Goal: Use online tool/utility: Utilize a website feature to perform a specific function

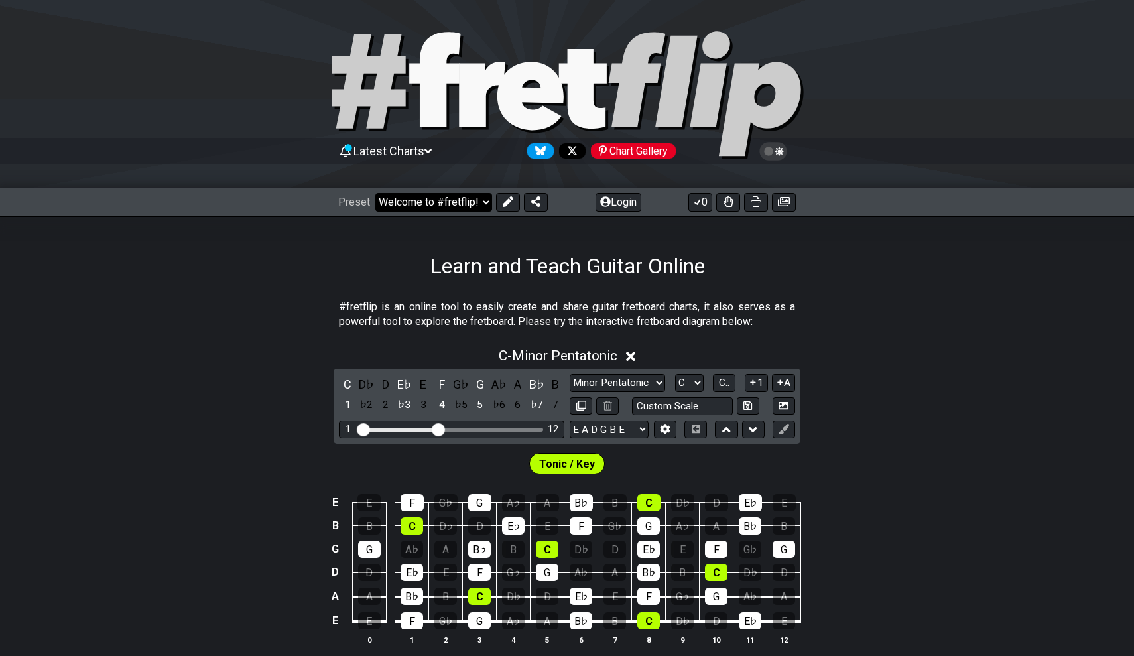
select select "/template"
select select "A"
select select "Root"
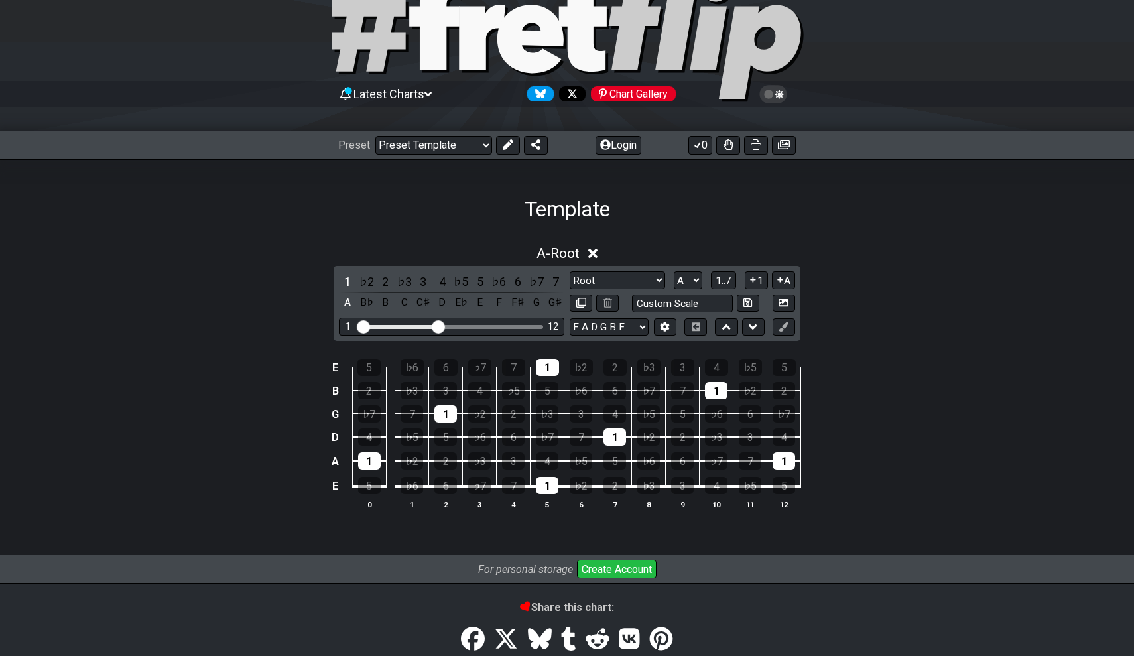
scroll to position [78, 0]
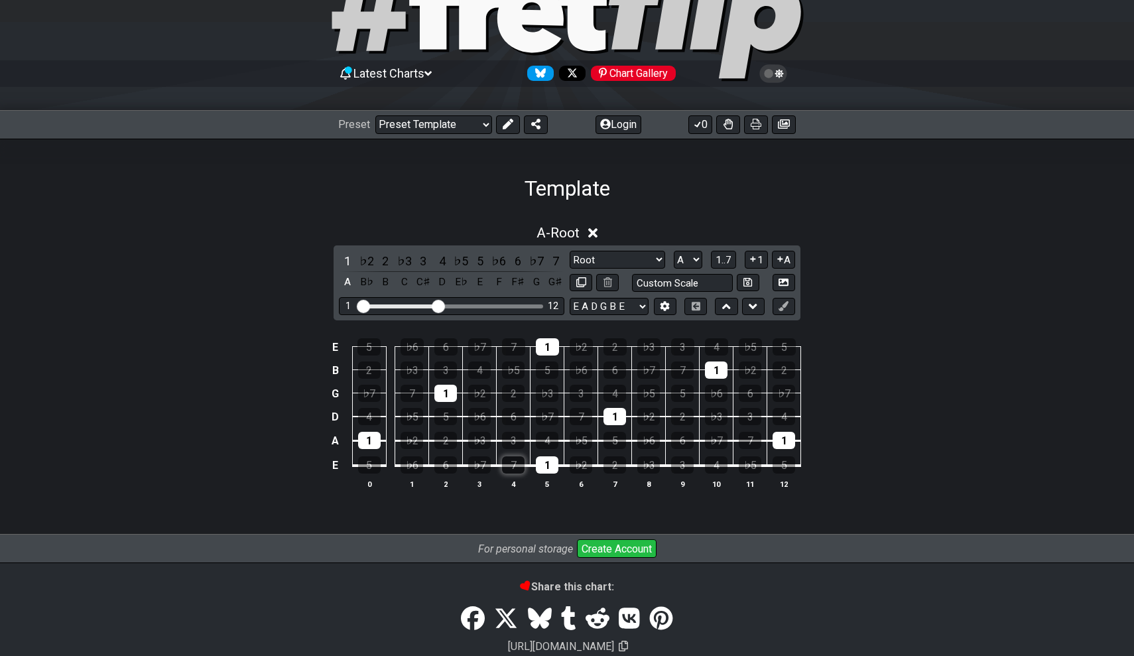
click at [519, 467] on div "7" at bounding box center [513, 464] width 23 height 17
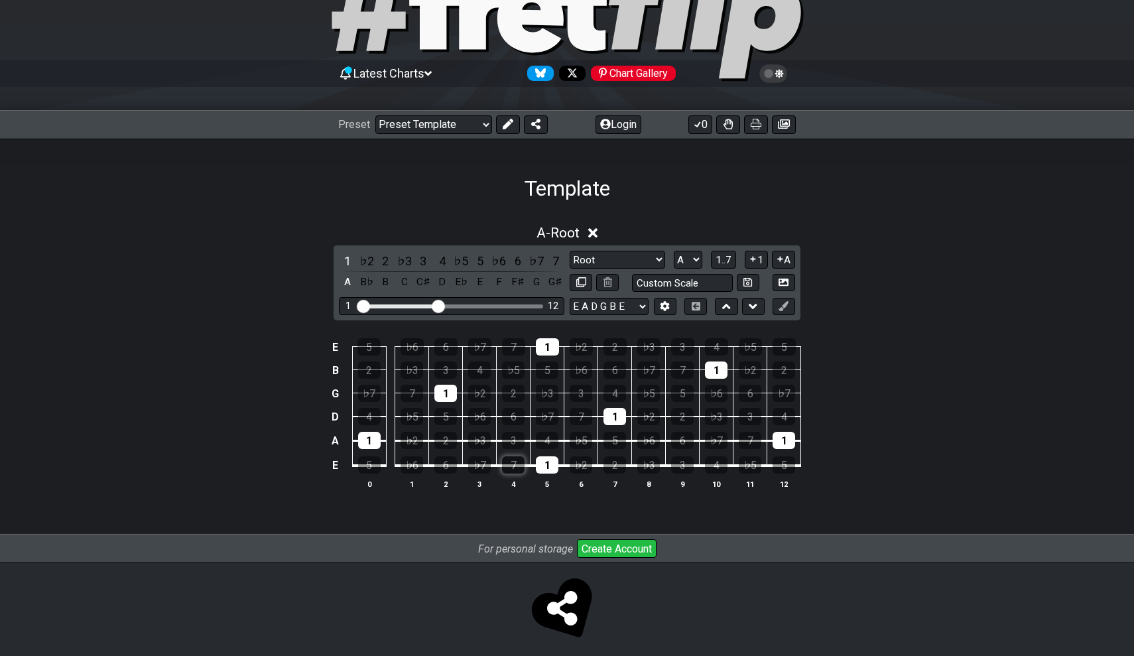
click at [519, 467] on div "7" at bounding box center [513, 464] width 23 height 17
click at [557, 460] on div "1" at bounding box center [547, 464] width 23 height 17
click at [513, 461] on div "7" at bounding box center [513, 464] width 23 height 17
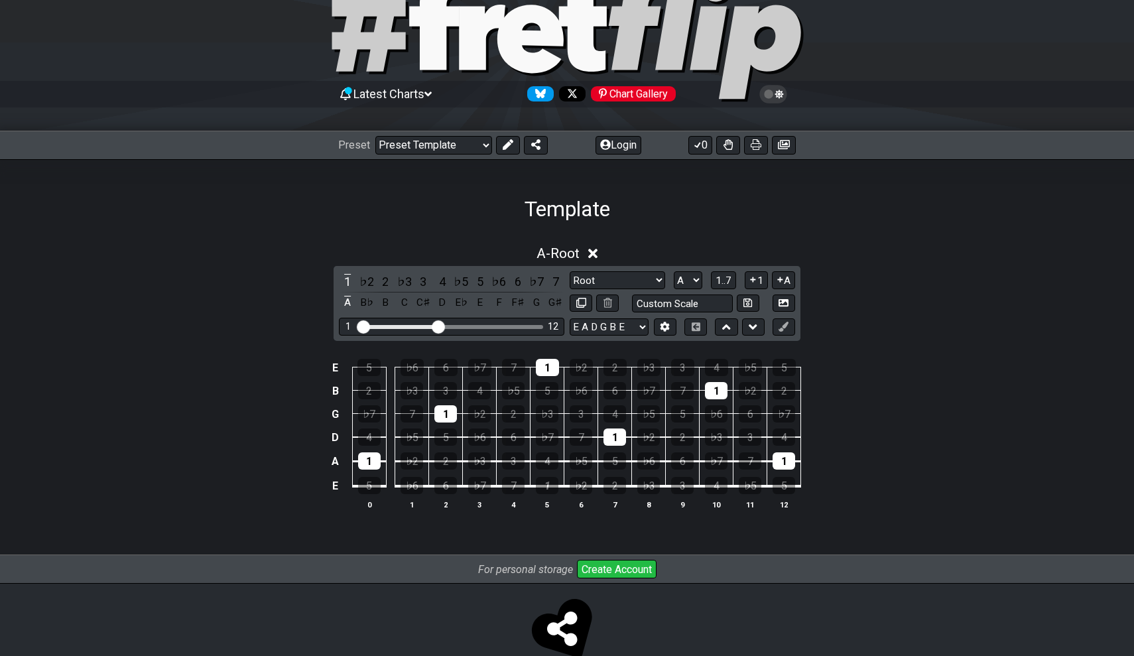
click at [527, 251] on div "A - Root" at bounding box center [567, 249] width 1134 height 25
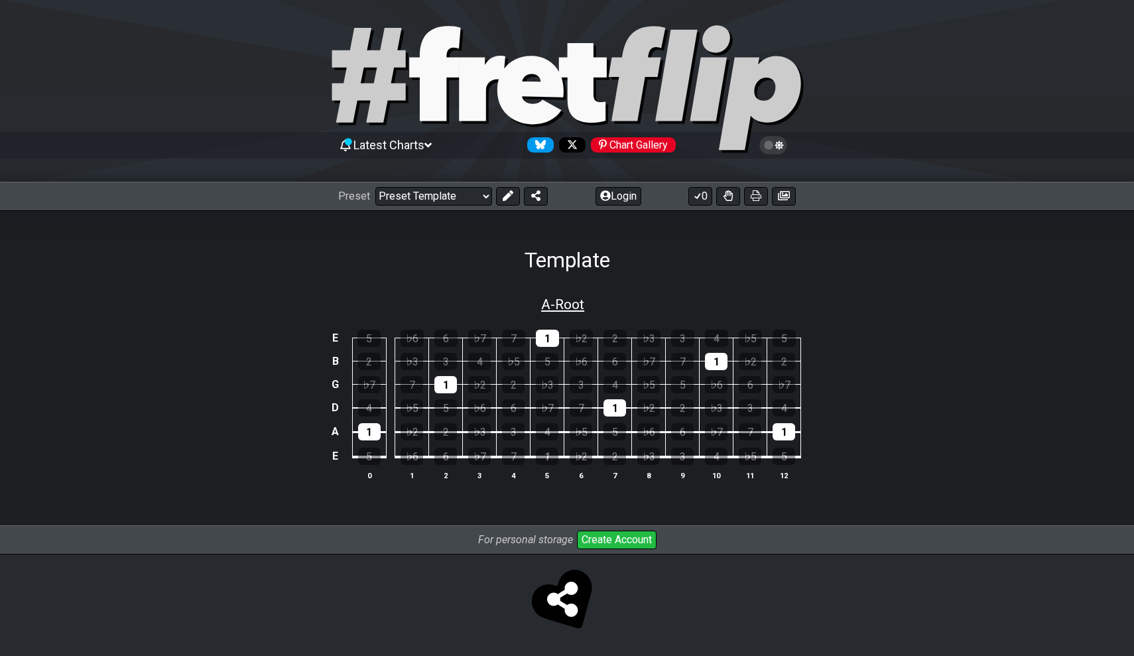
click at [555, 308] on span "A - Root" at bounding box center [562, 304] width 43 height 16
select select "A"
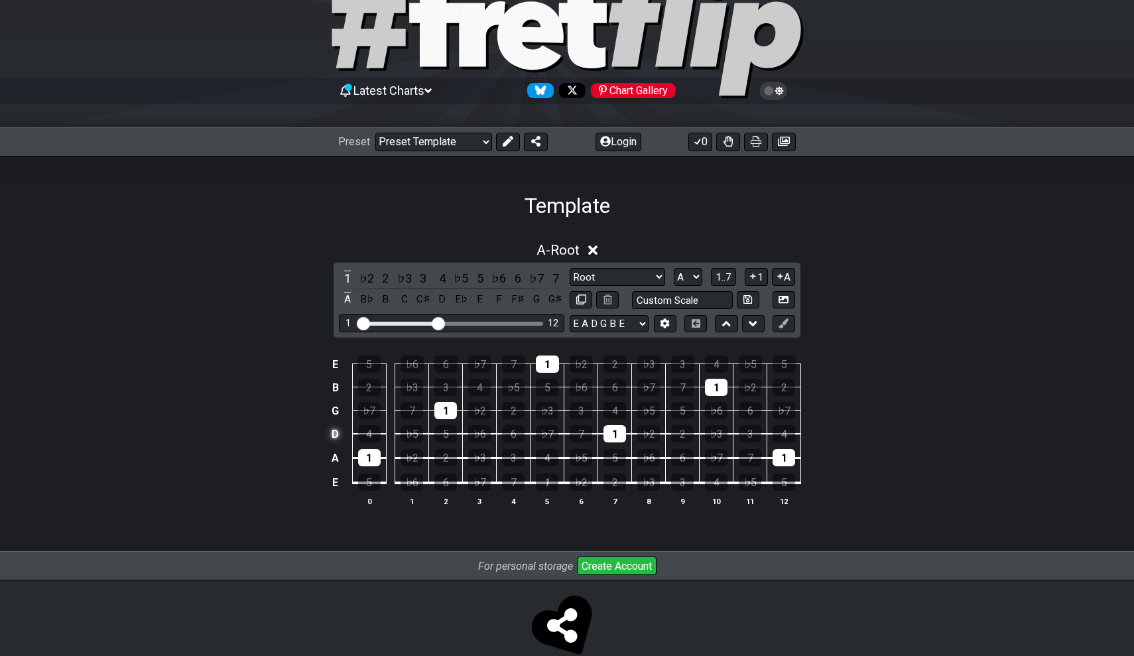
scroll to position [63, 0]
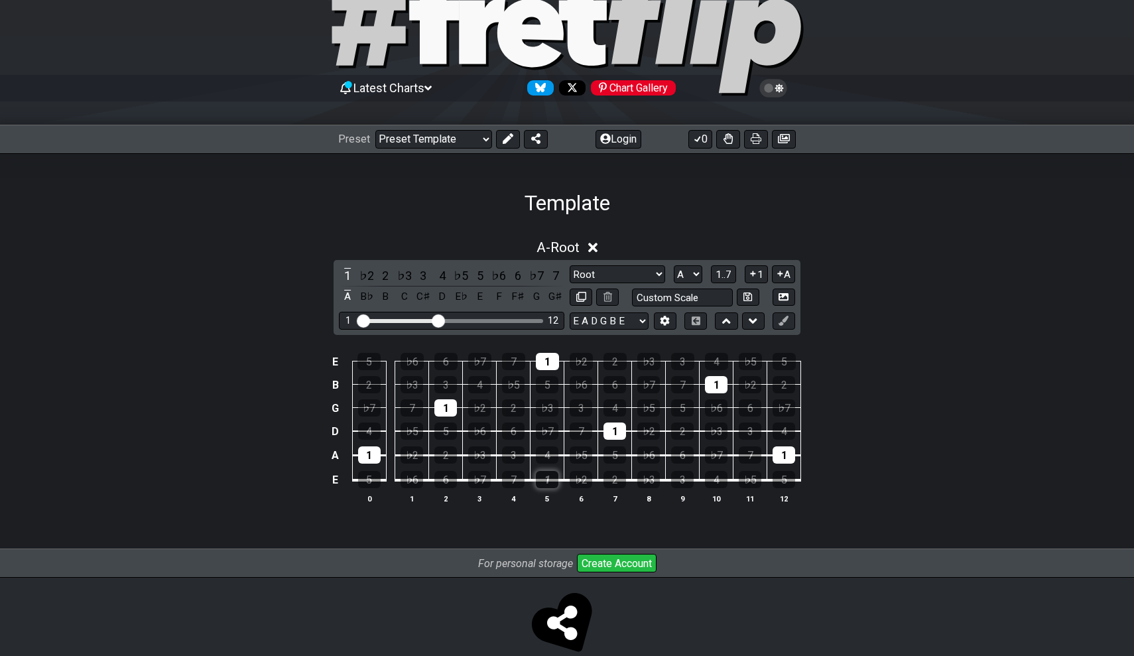
click at [547, 475] on div "1" at bounding box center [547, 479] width 23 height 17
click at [548, 477] on div "1" at bounding box center [547, 479] width 23 height 17
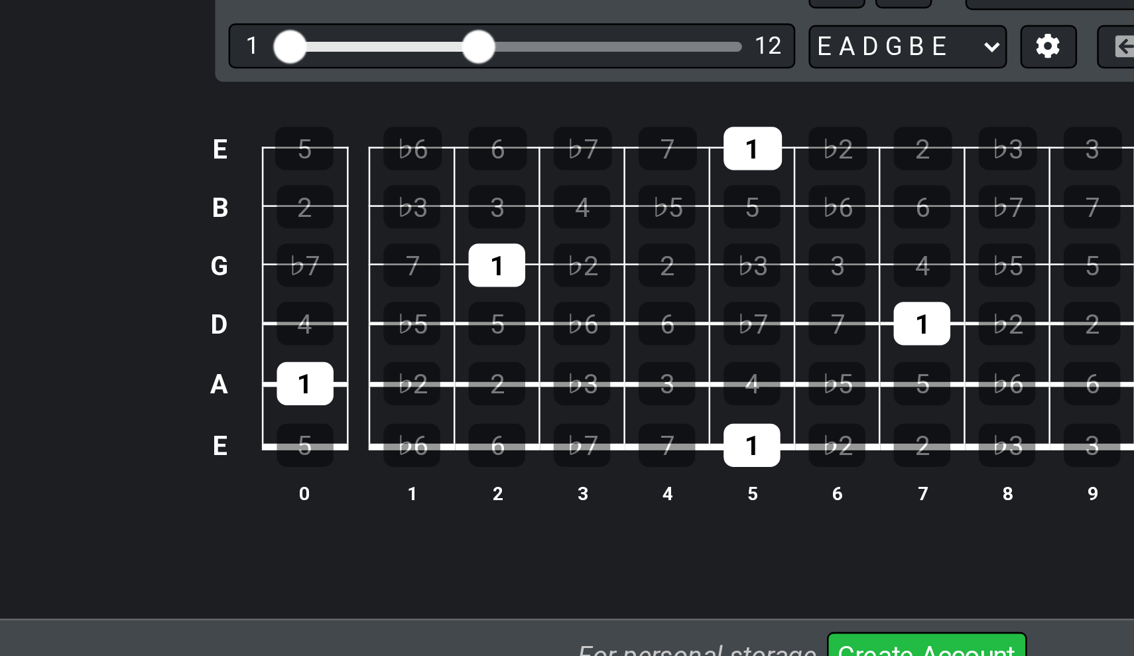
scroll to position [86, 0]
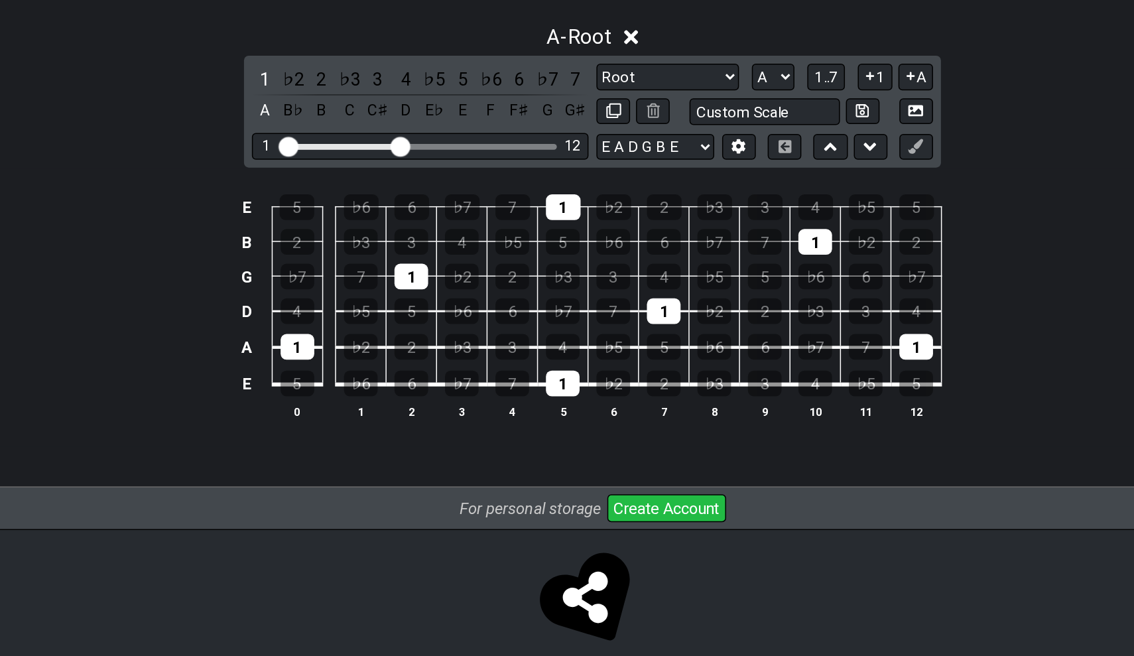
click at [302, 192] on div "A - Root 1 ♭2 2 ♭3 3 4 ♭5 5 ♭6 6 ♭7 7 A B♭ B C C♯ D E♭ E F F♯ G G♯ Root Root Mi…" at bounding box center [567, 359] width 1134 height 334
click at [632, 265] on input "text" at bounding box center [682, 274] width 101 height 18
type input "Major Scale"
click at [715, 245] on span "1..7" at bounding box center [723, 251] width 16 height 12
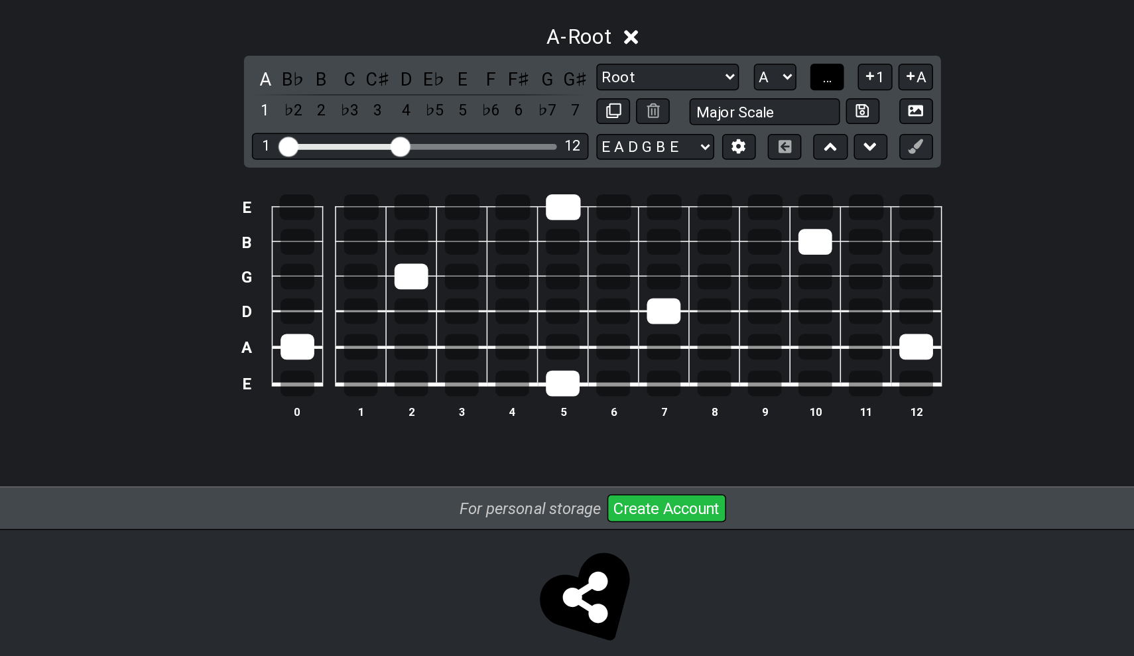
click at [721, 245] on span "..." at bounding box center [724, 251] width 6 height 12
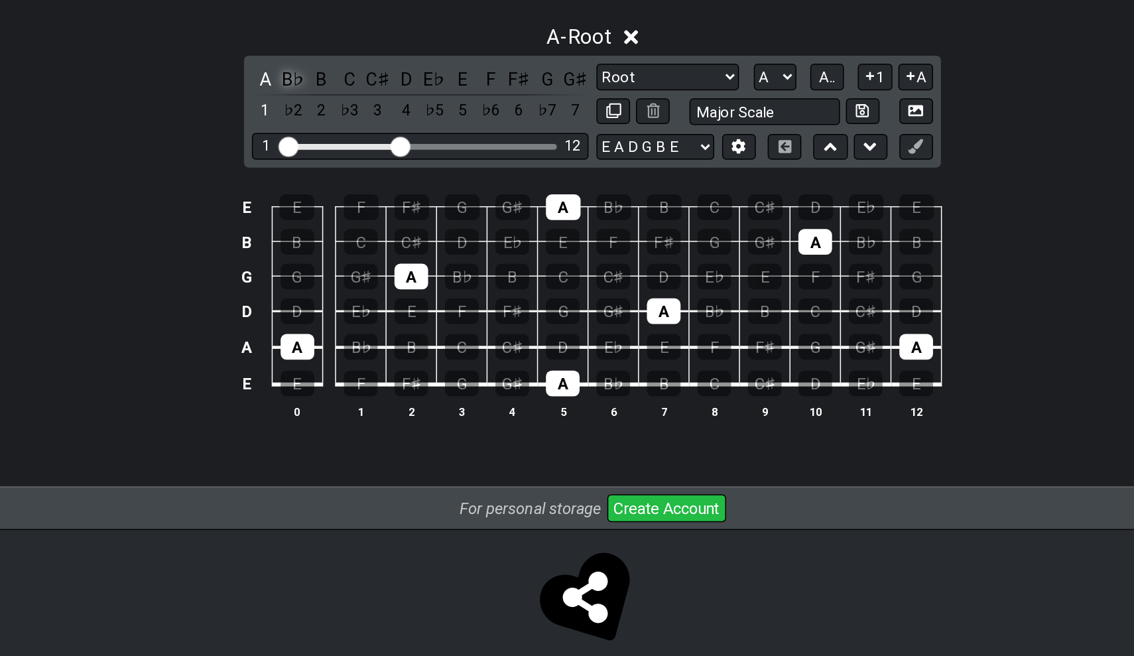
click at [358, 243] on div "B♭" at bounding box center [366, 252] width 17 height 18
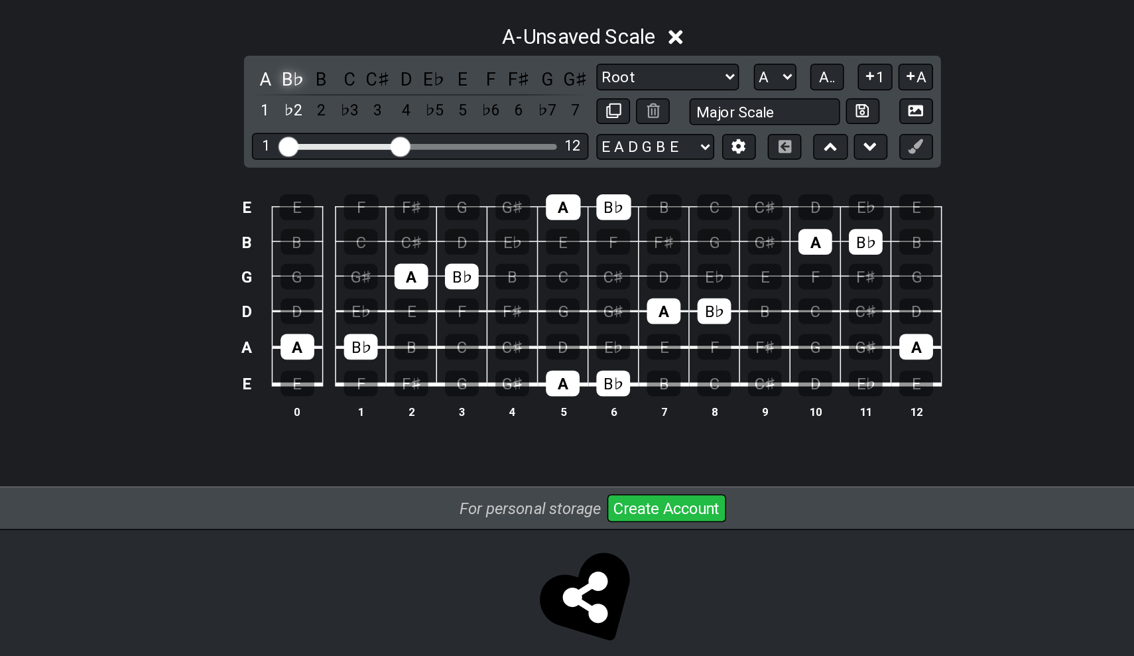
click at [358, 243] on div "B♭" at bounding box center [366, 252] width 17 height 18
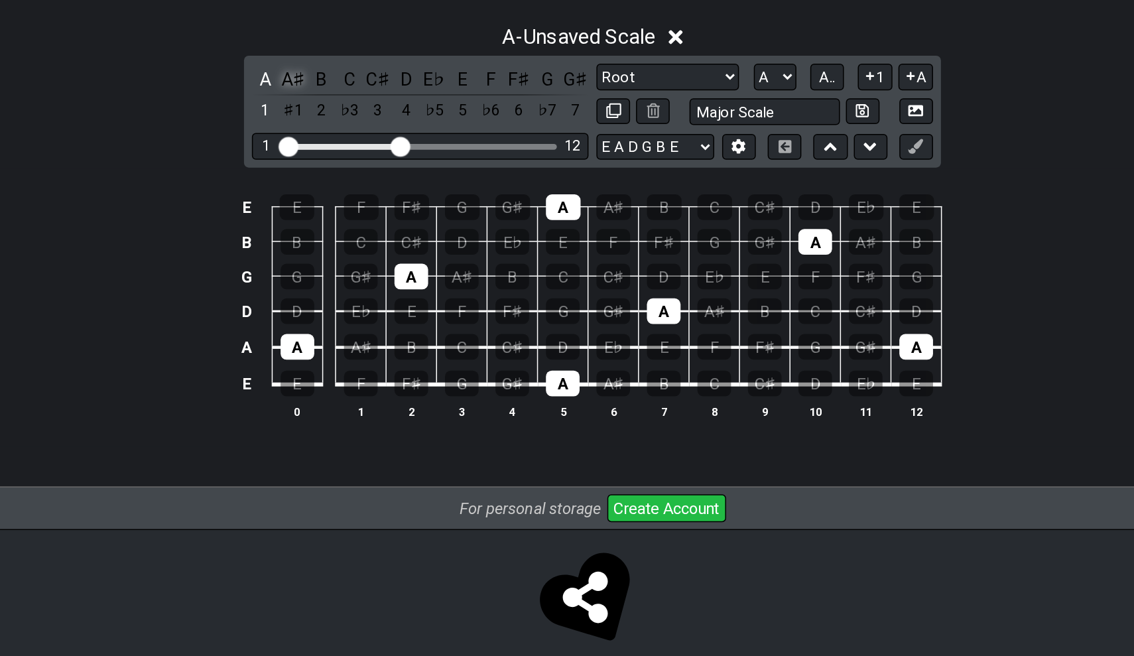
click at [358, 243] on div "A♯" at bounding box center [366, 252] width 17 height 18
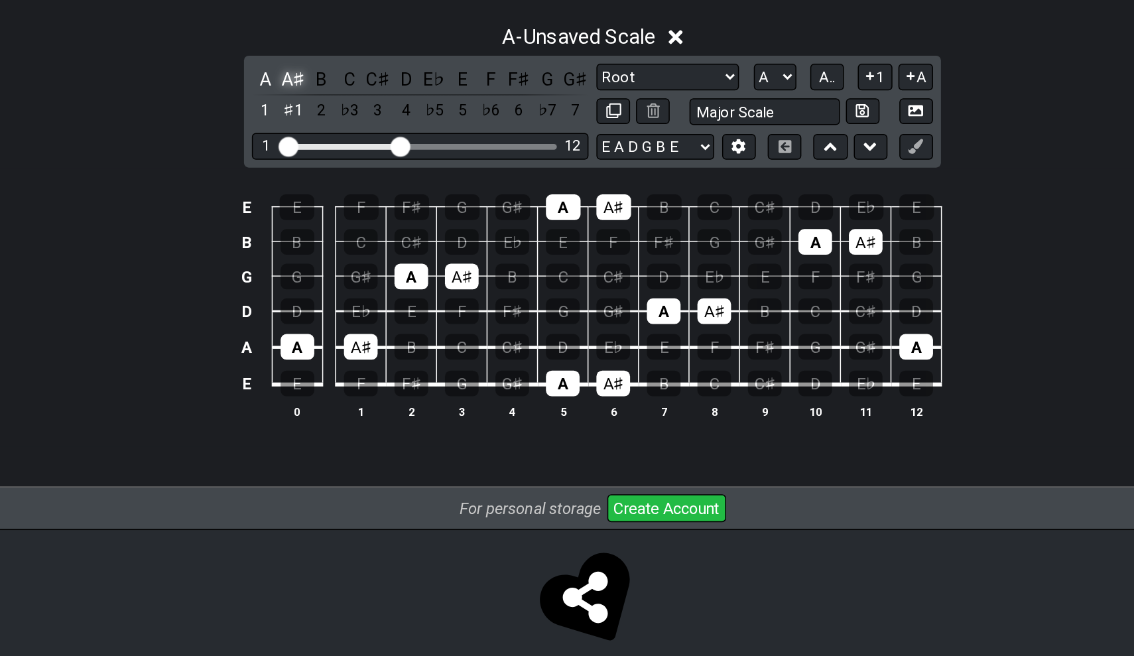
click at [358, 243] on div "A♯" at bounding box center [366, 252] width 17 height 18
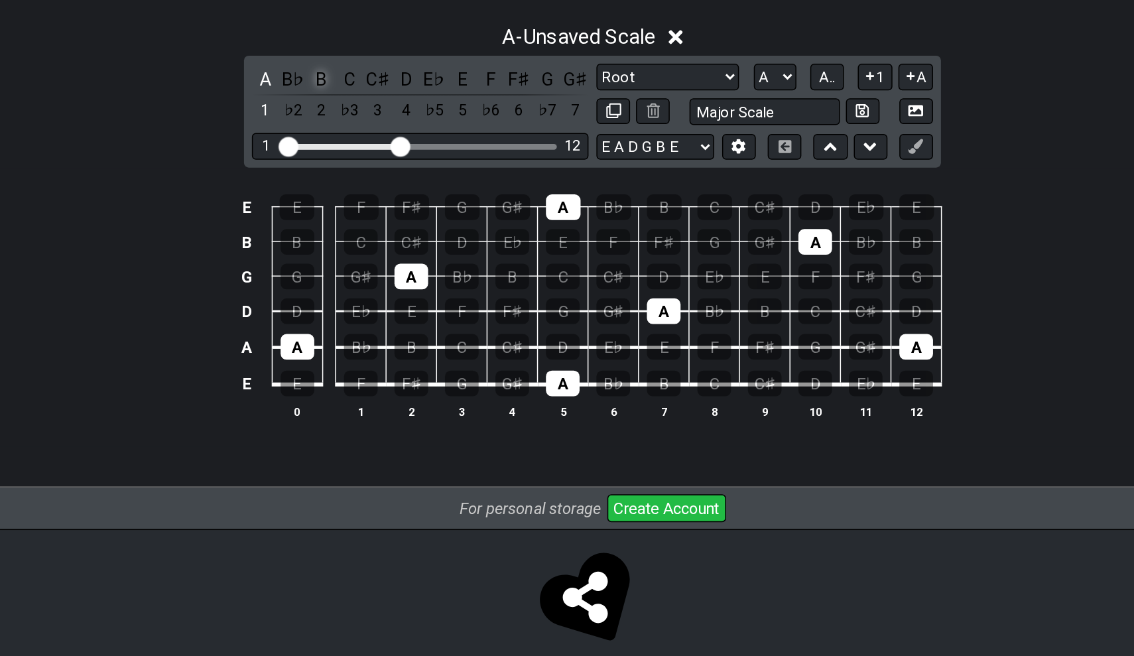
click at [377, 243] on div "B" at bounding box center [385, 252] width 17 height 18
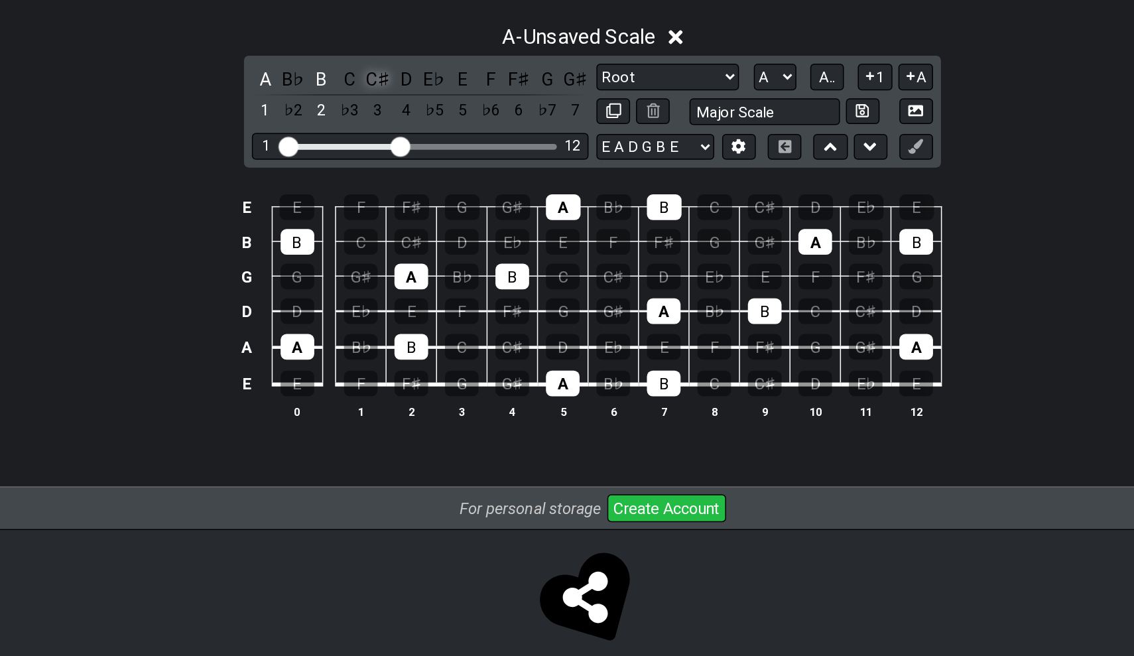
click at [414, 243] on div "C♯" at bounding box center [422, 252] width 17 height 18
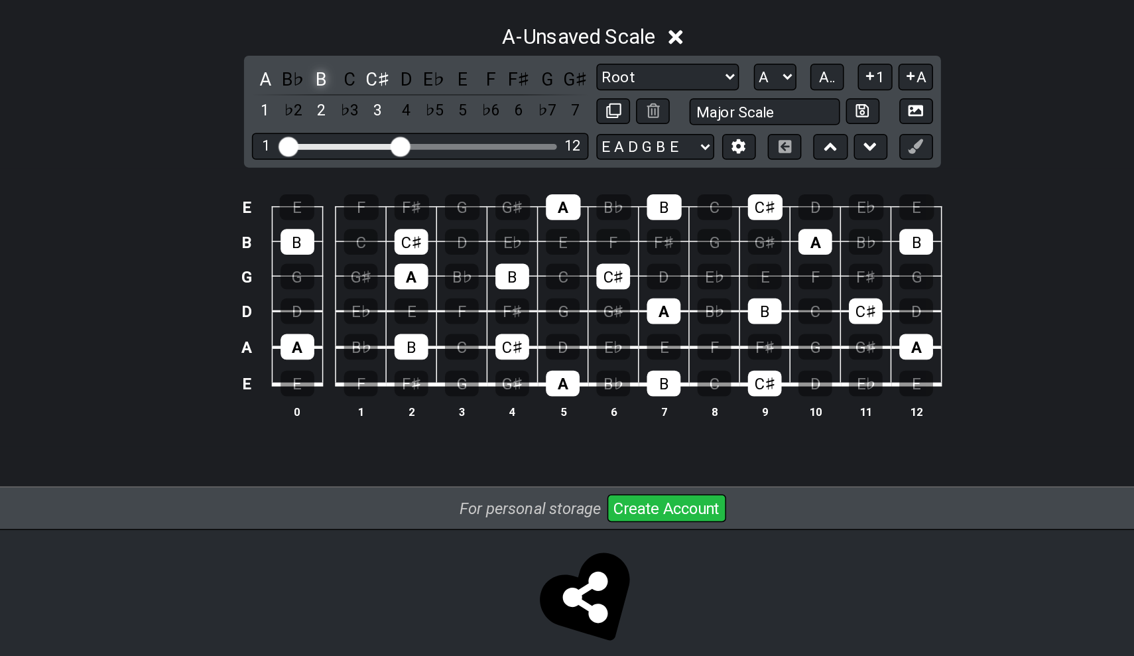
click at [377, 243] on div "B" at bounding box center [385, 252] width 17 height 18
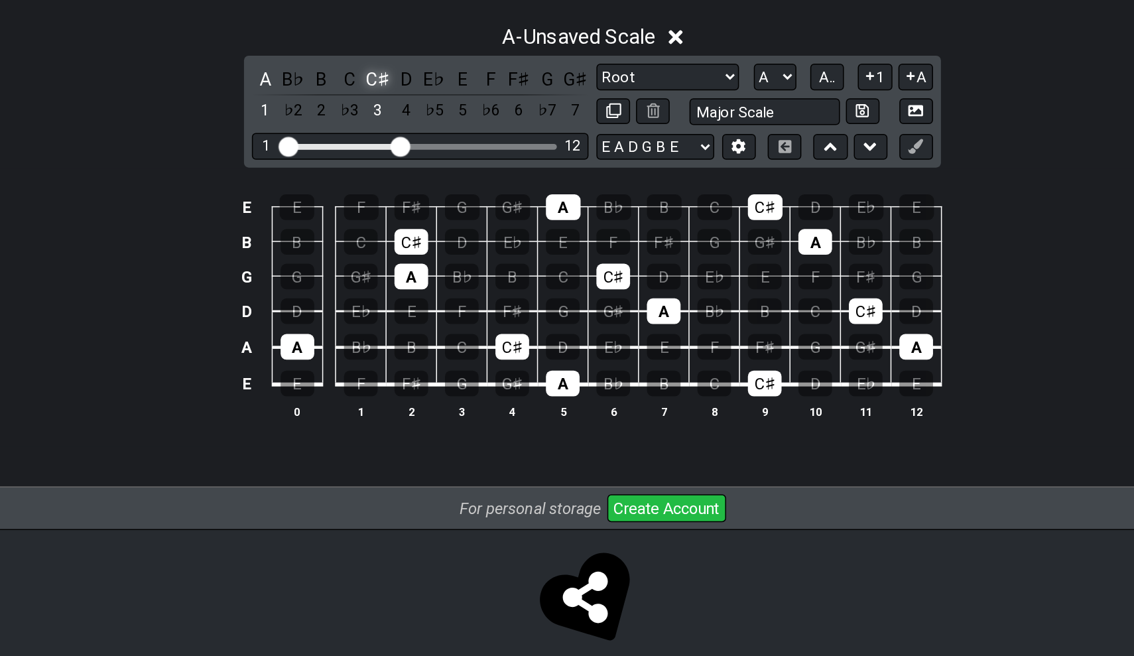
click at [414, 243] on div "C♯" at bounding box center [422, 252] width 17 height 18
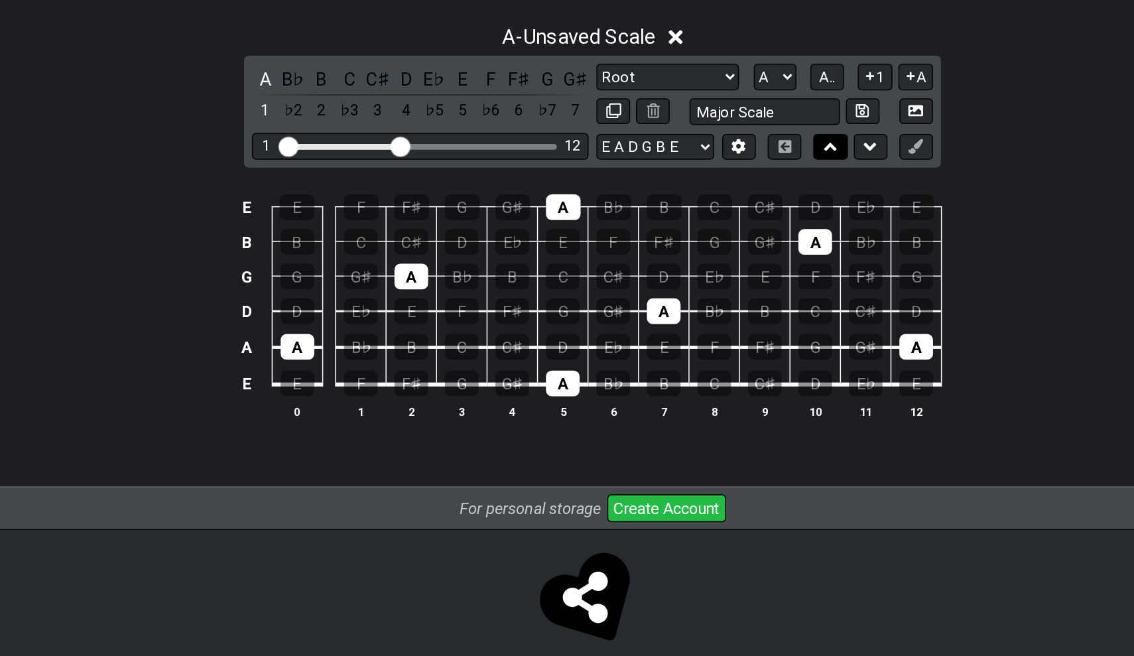
click at [722, 291] on icon at bounding box center [726, 297] width 9 height 13
click at [742, 289] on button at bounding box center [753, 298] width 23 height 18
click at [722, 295] on icon at bounding box center [726, 297] width 9 height 5
click at [749, 291] on icon at bounding box center [753, 297] width 9 height 13
click at [747, 245] on icon at bounding box center [753, 250] width 13 height 10
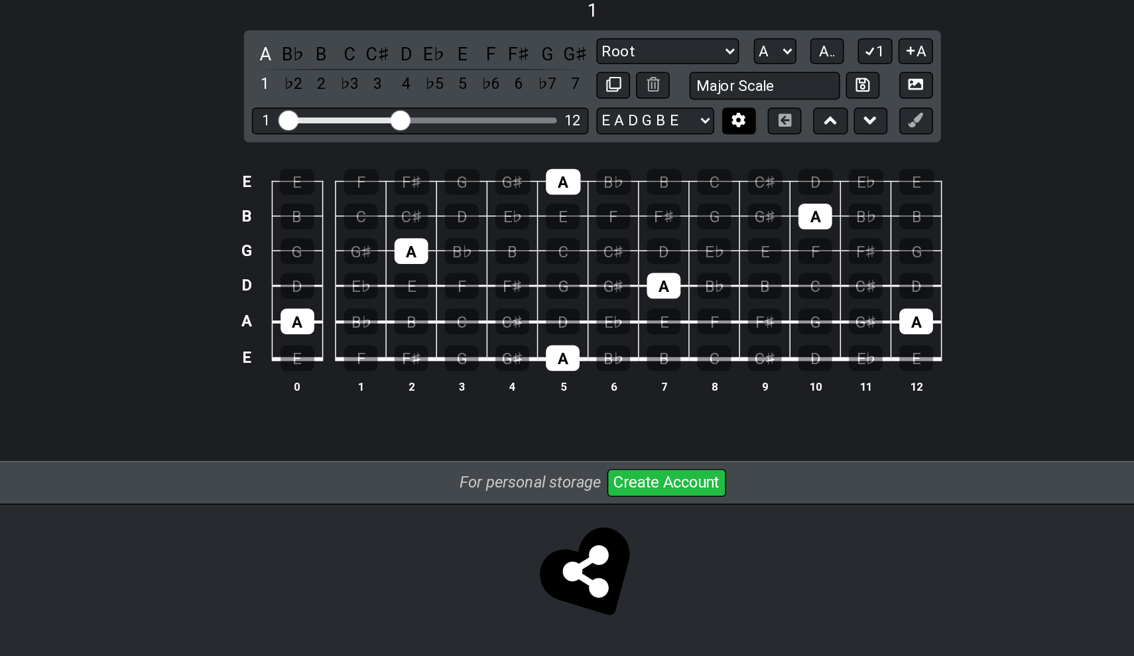
scroll to position [107, 0]
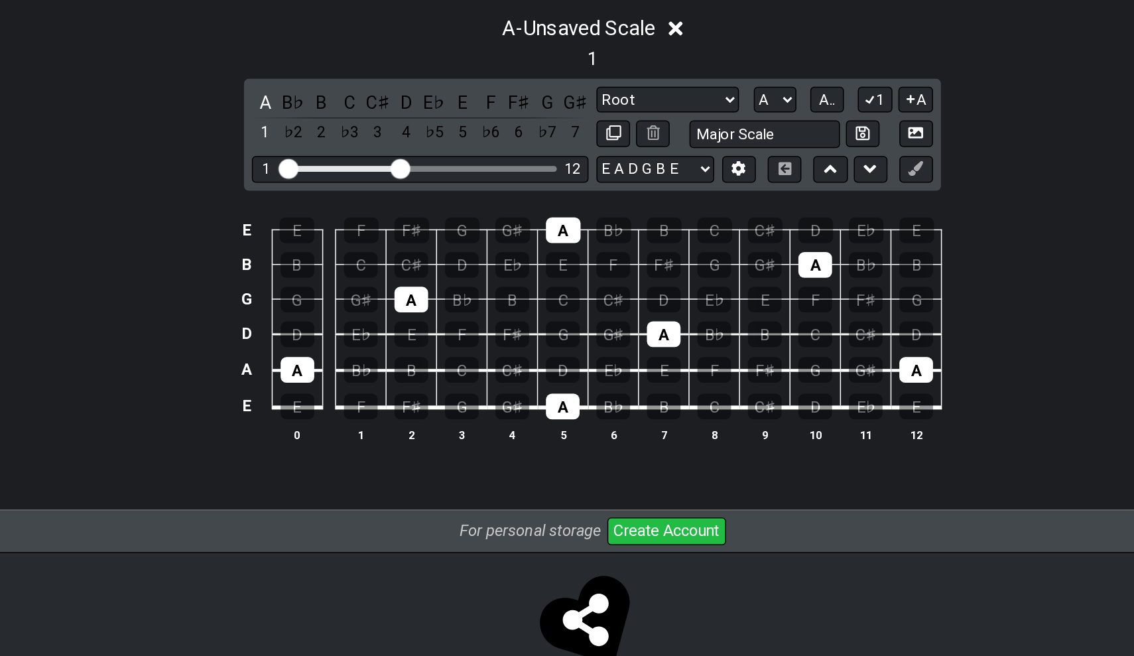
click at [558, 212] on section "1" at bounding box center [567, 222] width 19 height 21
type input "Major Scale"
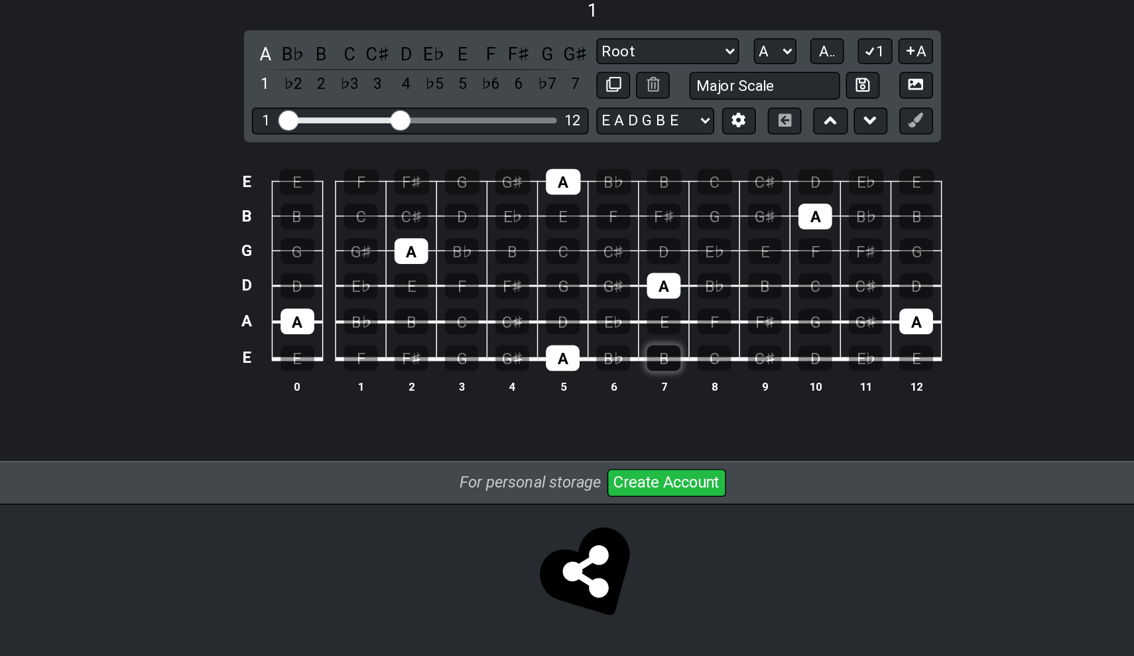
click at [603, 448] on div "B" at bounding box center [614, 456] width 23 height 17
click at [502, 423] on div "C♯" at bounding box center [513, 431] width 23 height 17
click at [536, 423] on div "D" at bounding box center [547, 431] width 23 height 17
click at [603, 423] on div "E" at bounding box center [614, 431] width 23 height 17
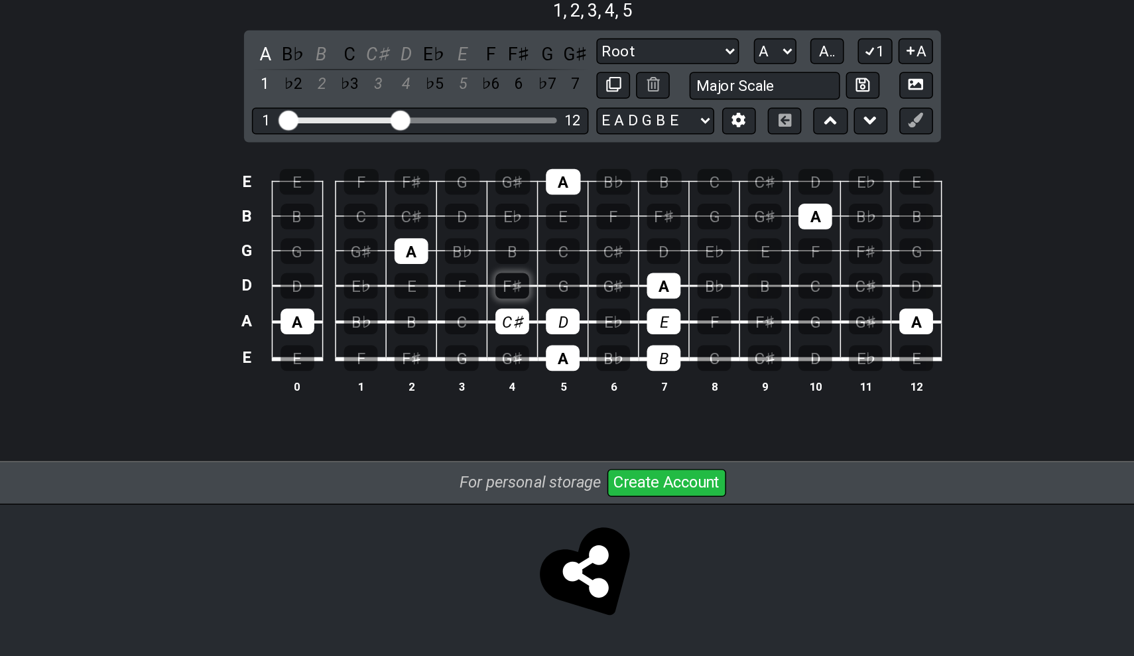
click at [502, 399] on div "F♯" at bounding box center [513, 407] width 23 height 17
click at [570, 399] on div "G♯" at bounding box center [581, 407] width 23 height 17
click at [502, 376] on div "B" at bounding box center [513, 384] width 23 height 17
click at [570, 376] on div "C♯" at bounding box center [581, 384] width 23 height 17
click at [603, 376] on div "D" at bounding box center [614, 384] width 23 height 17
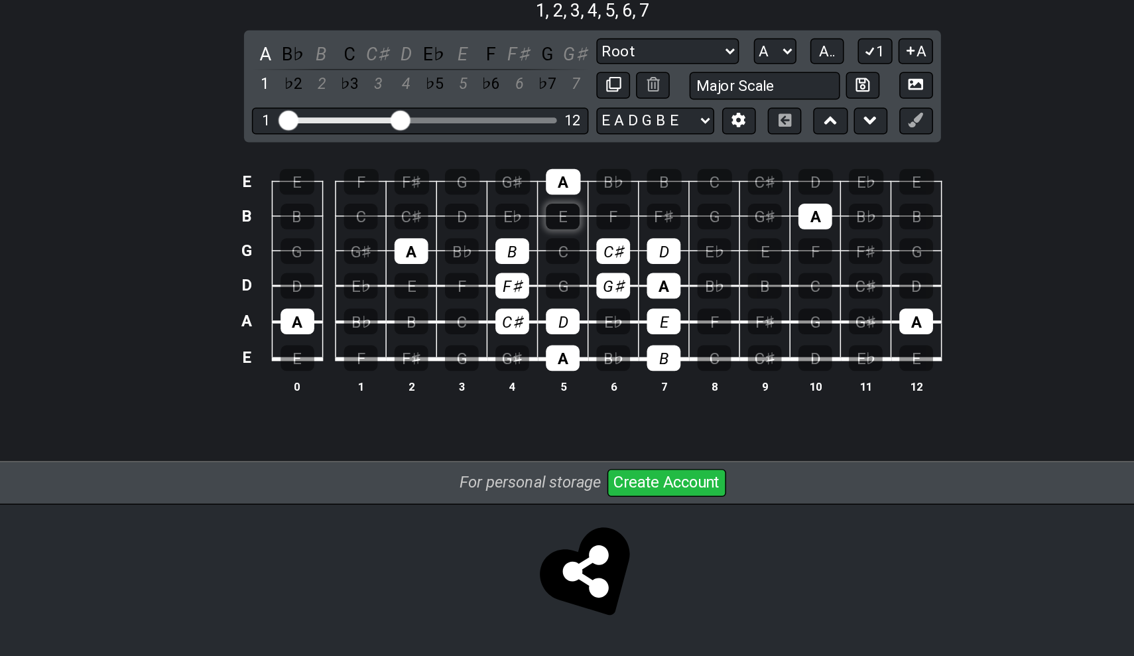
click at [536, 353] on div "E" at bounding box center [547, 361] width 23 height 17
click at [603, 353] on div "F♯" at bounding box center [614, 361] width 23 height 17
click at [502, 330] on div "G♯" at bounding box center [513, 338] width 23 height 17
click at [434, 376] on div "A" at bounding box center [445, 384] width 23 height 17
click at [358, 423] on div "A" at bounding box center [369, 431] width 23 height 17
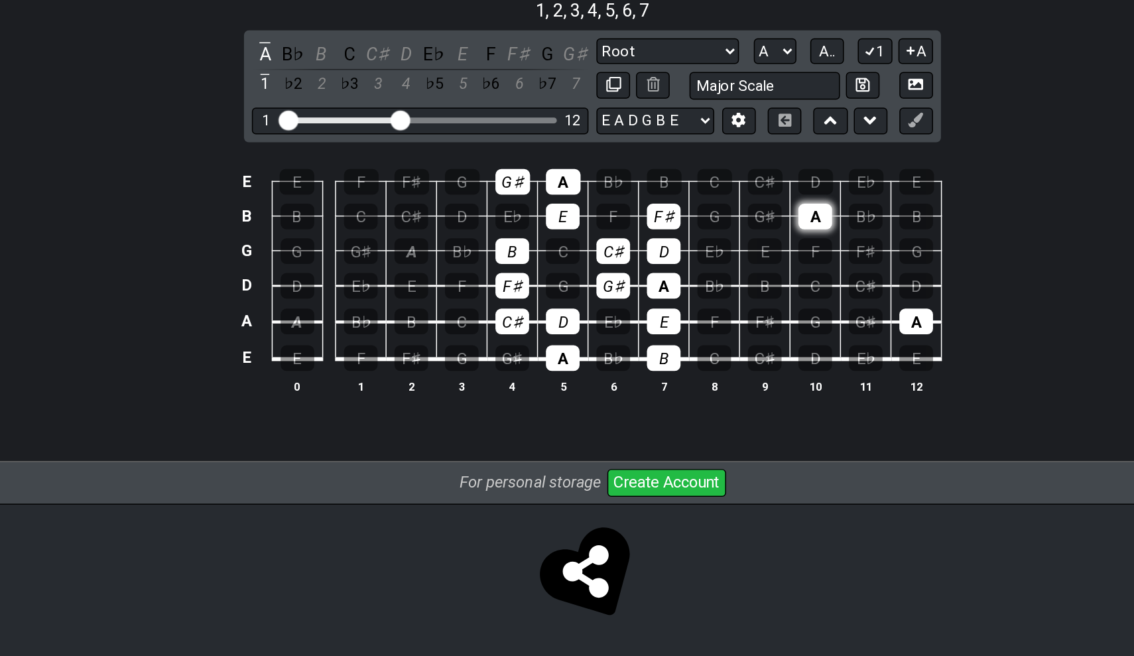
click at [705, 353] on div "A" at bounding box center [716, 361] width 23 height 17
click at [773, 423] on div "A" at bounding box center [784, 431] width 23 height 17
click at [603, 399] on div "A" at bounding box center [614, 407] width 23 height 17
click at [502, 376] on div "B" at bounding box center [513, 384] width 23 height 17
click at [570, 376] on div "C♯" at bounding box center [581, 384] width 23 height 17
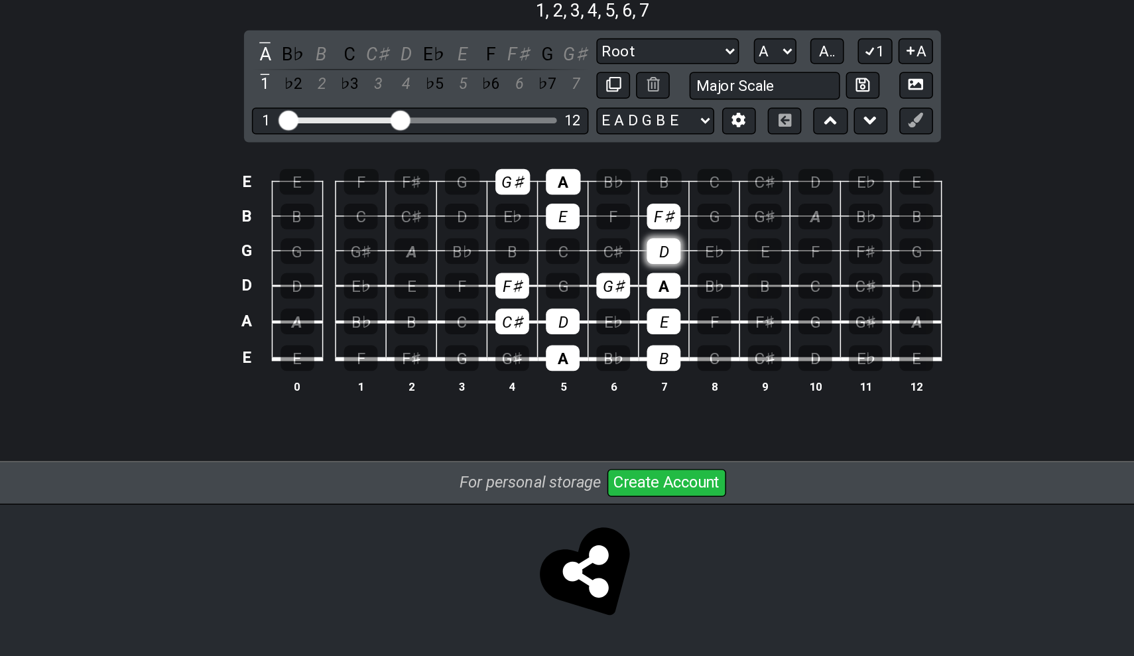
click at [603, 376] on div "D" at bounding box center [614, 384] width 23 height 17
click at [536, 353] on div "E" at bounding box center [547, 361] width 23 height 17
click at [603, 353] on div "F♯" at bounding box center [614, 361] width 23 height 17
click at [536, 353] on div "E" at bounding box center [547, 361] width 23 height 17
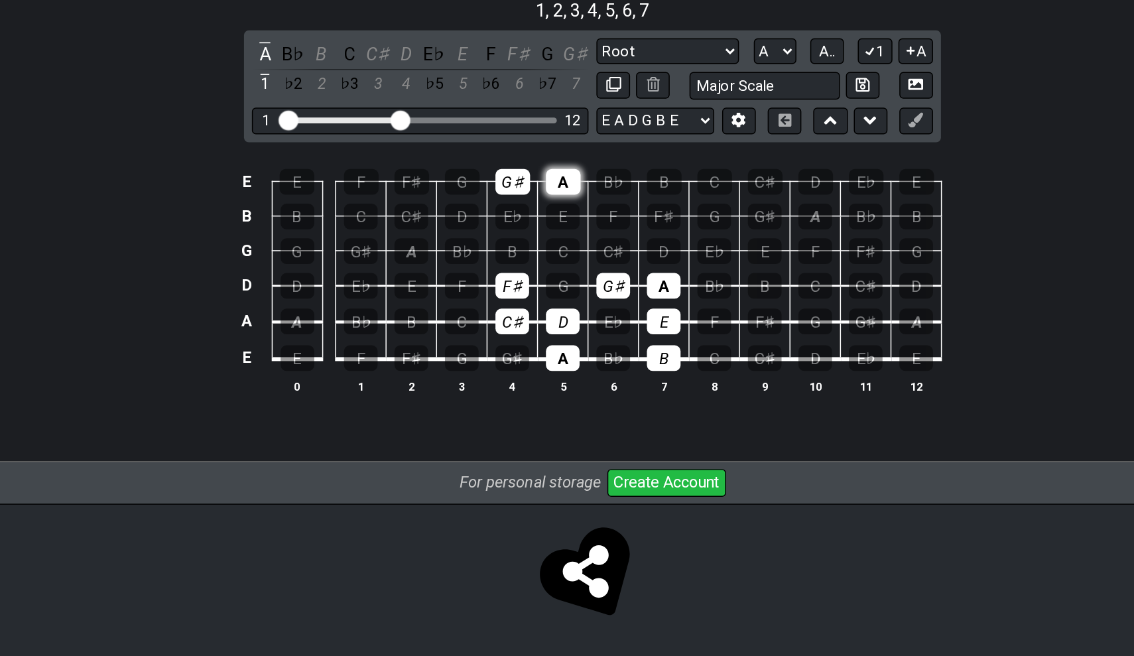
click at [536, 330] on div "A" at bounding box center [547, 338] width 23 height 17
click at [502, 330] on div "G♯" at bounding box center [513, 338] width 23 height 17
click at [671, 399] on div "B" at bounding box center [682, 407] width 23 height 17
click at [570, 376] on div "C♯" at bounding box center [581, 384] width 23 height 17
click at [603, 376] on div "D" at bounding box center [614, 384] width 23 height 17
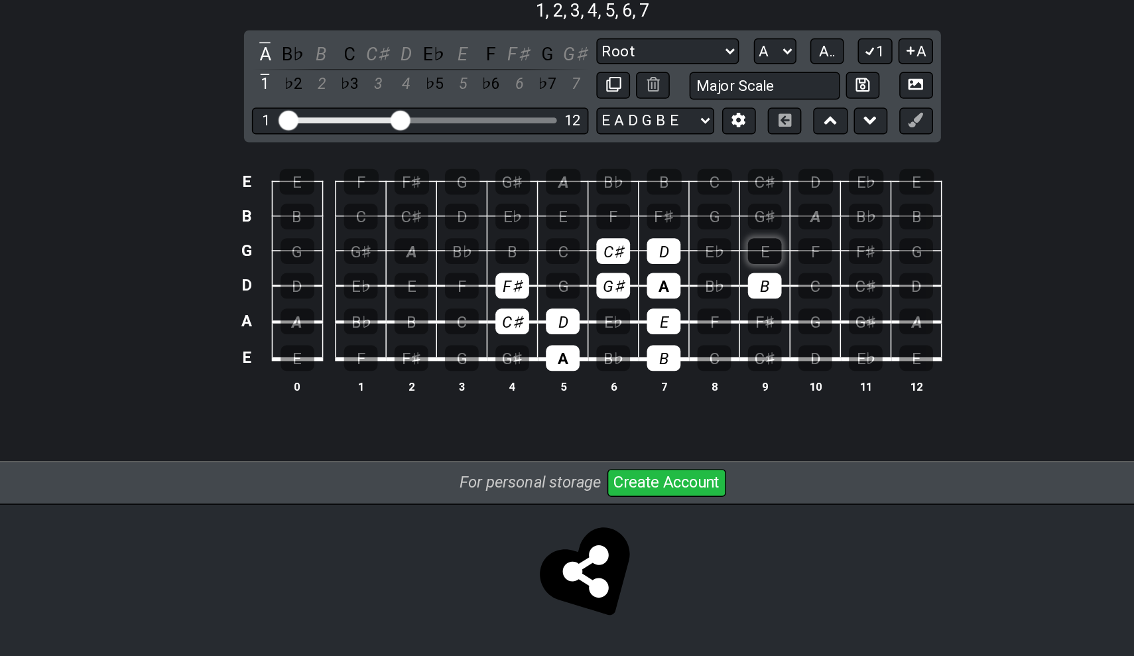
click at [671, 376] on div "E" at bounding box center [682, 384] width 23 height 17
click at [603, 353] on div "F♯" at bounding box center [614, 361] width 23 height 17
click at [671, 353] on div "G♯" at bounding box center [682, 361] width 23 height 17
click at [705, 353] on div "A" at bounding box center [716, 361] width 23 height 17
click at [671, 399] on div "B" at bounding box center [682, 407] width 23 height 17
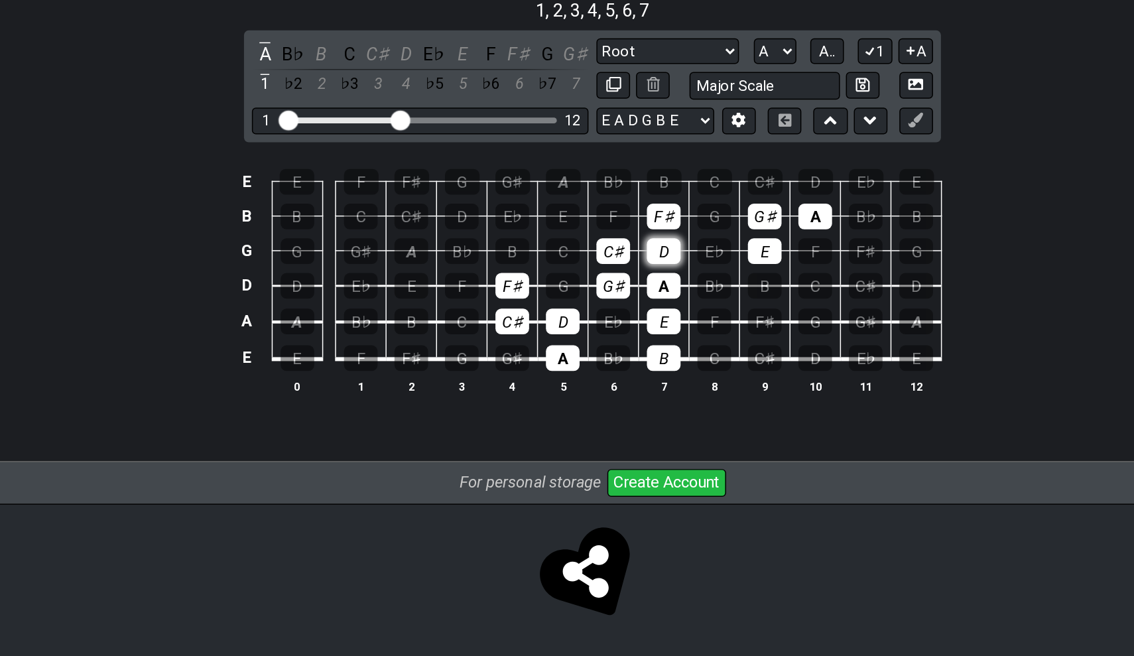
click at [603, 376] on div "D" at bounding box center [614, 384] width 23 height 17
click at [603, 353] on div "F♯" at bounding box center [614, 361] width 23 height 17
click at [671, 376] on div "E" at bounding box center [682, 384] width 23 height 17
click at [671, 353] on div "G♯" at bounding box center [682, 361] width 23 height 17
click at [705, 353] on div "A" at bounding box center [716, 361] width 23 height 17
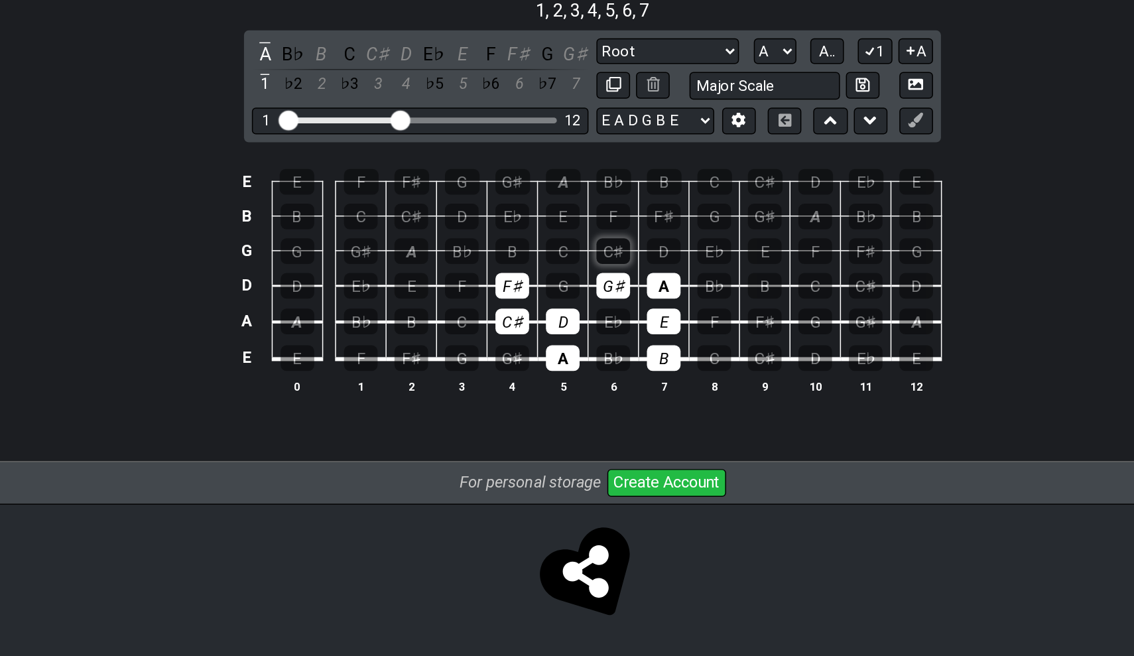
click at [570, 376] on div "C♯" at bounding box center [581, 384] width 23 height 17
click at [502, 376] on div "B" at bounding box center [513, 384] width 23 height 17
click at [570, 376] on div "C♯" at bounding box center [581, 384] width 23 height 17
click at [603, 376] on div "D" at bounding box center [614, 384] width 23 height 17
click at [536, 353] on div "E" at bounding box center [547, 361] width 23 height 17
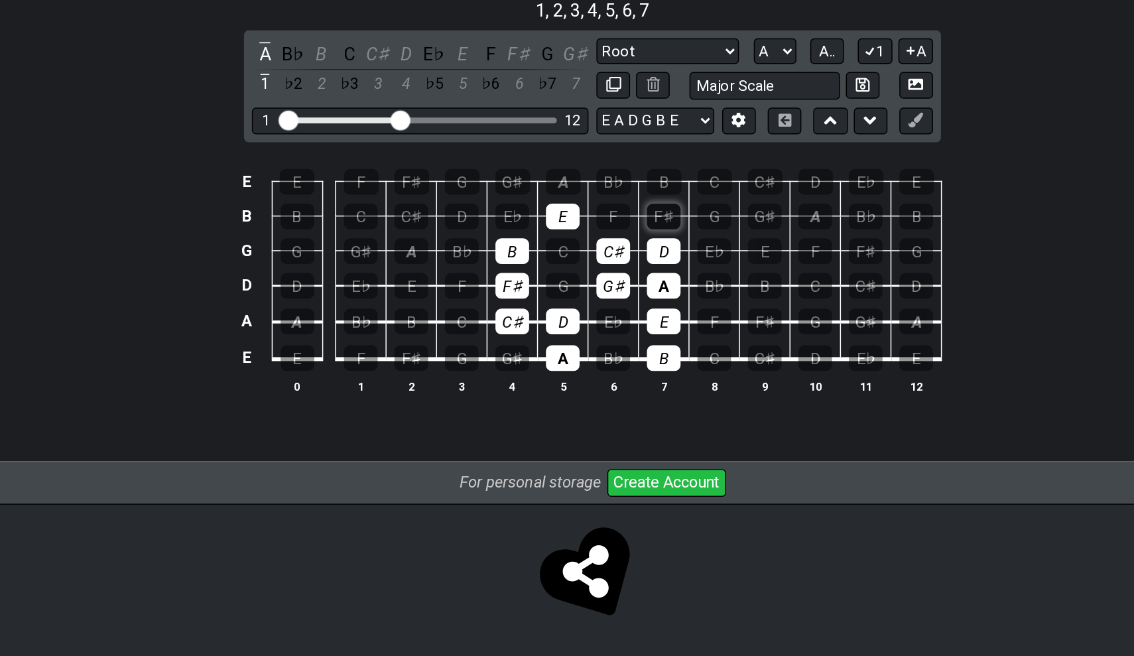
click at [603, 353] on div "F♯" at bounding box center [614, 361] width 23 height 17
click at [502, 330] on div "G♯" at bounding box center [513, 338] width 23 height 17
click at [536, 330] on div "A" at bounding box center [547, 338] width 23 height 17
select select "Minor / Aeolian"
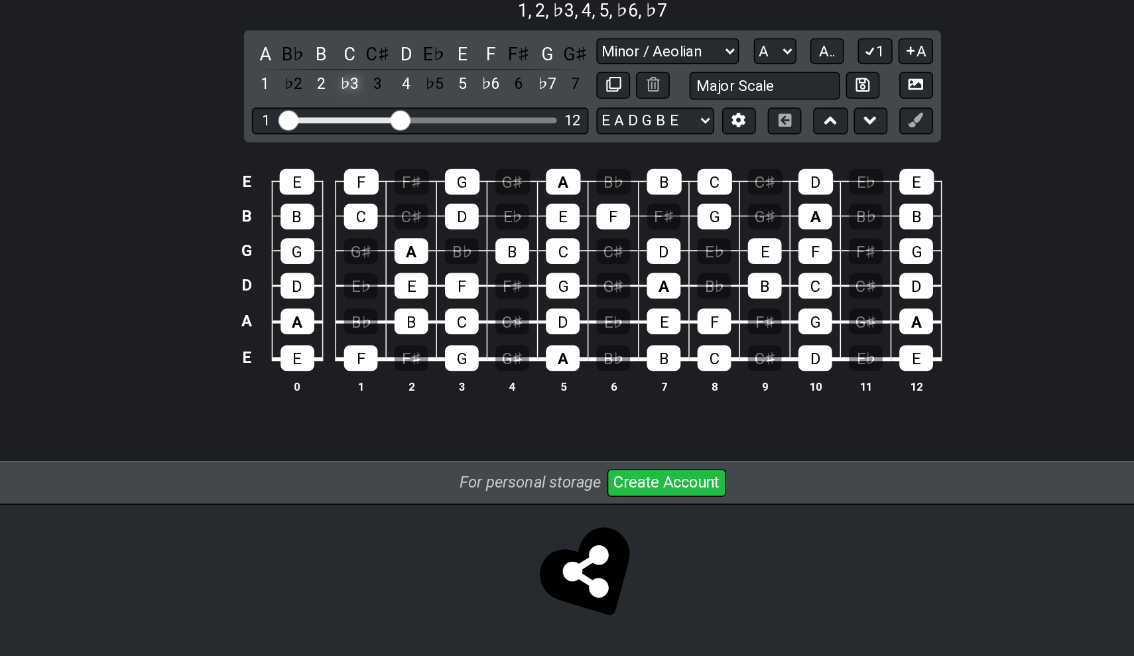
click at [396, 264] on div "♭3" at bounding box center [404, 273] width 17 height 18
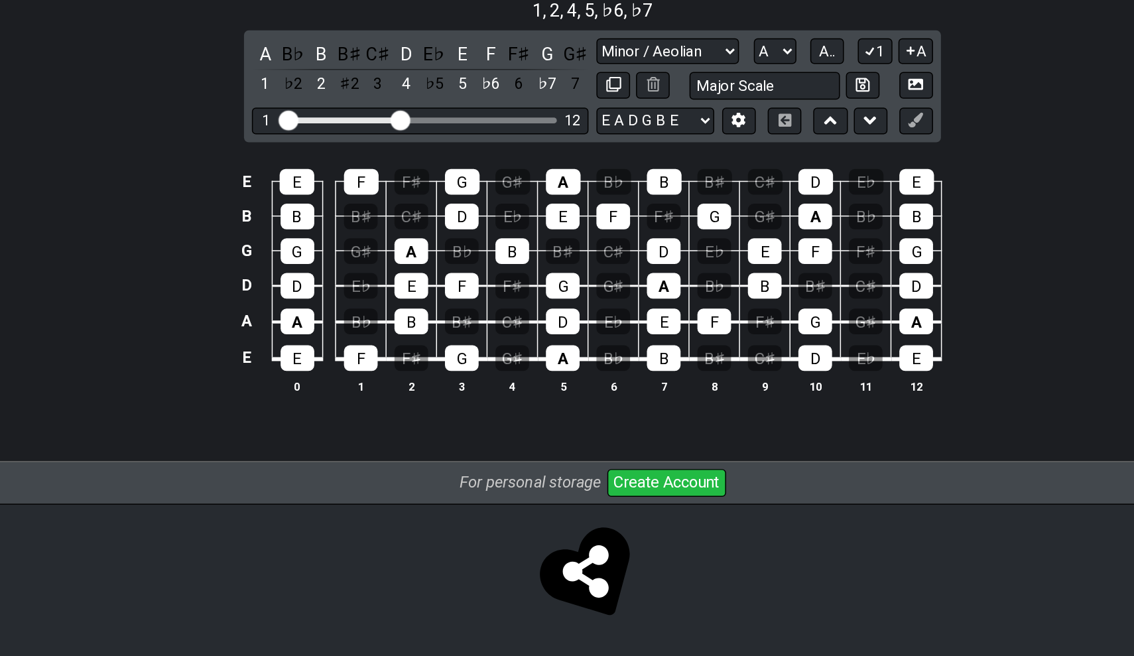
click at [396, 264] on div "♯2" at bounding box center [404, 273] width 17 height 18
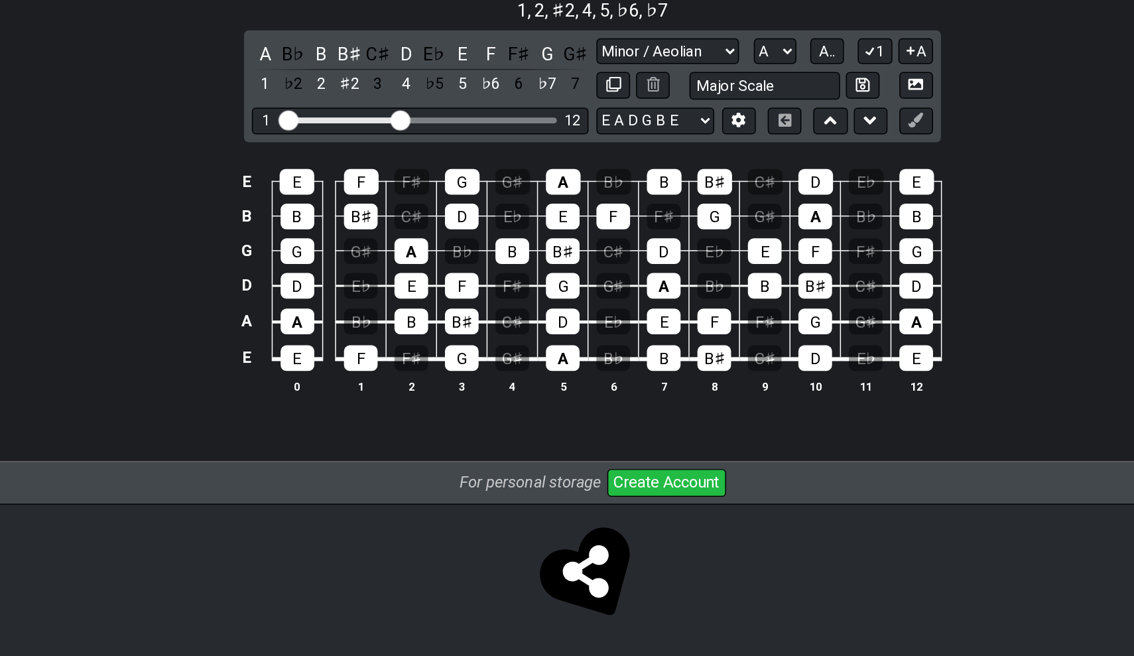
click at [396, 264] on div "♯2" at bounding box center [404, 273] width 17 height 18
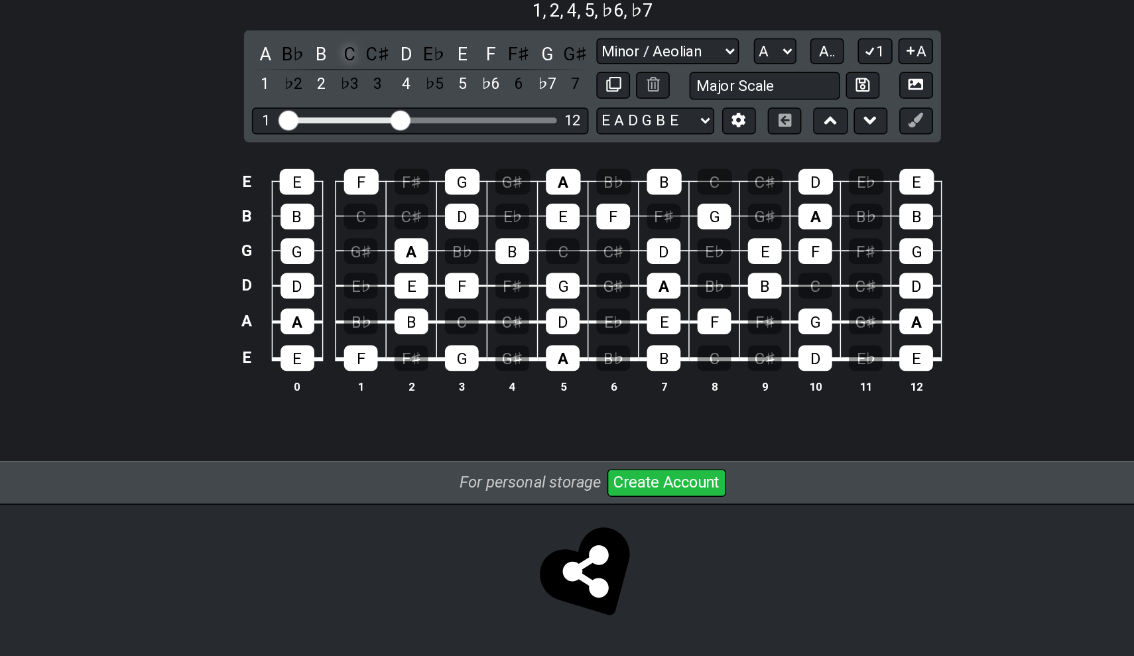
click at [396, 243] on div "C" at bounding box center [404, 252] width 17 height 18
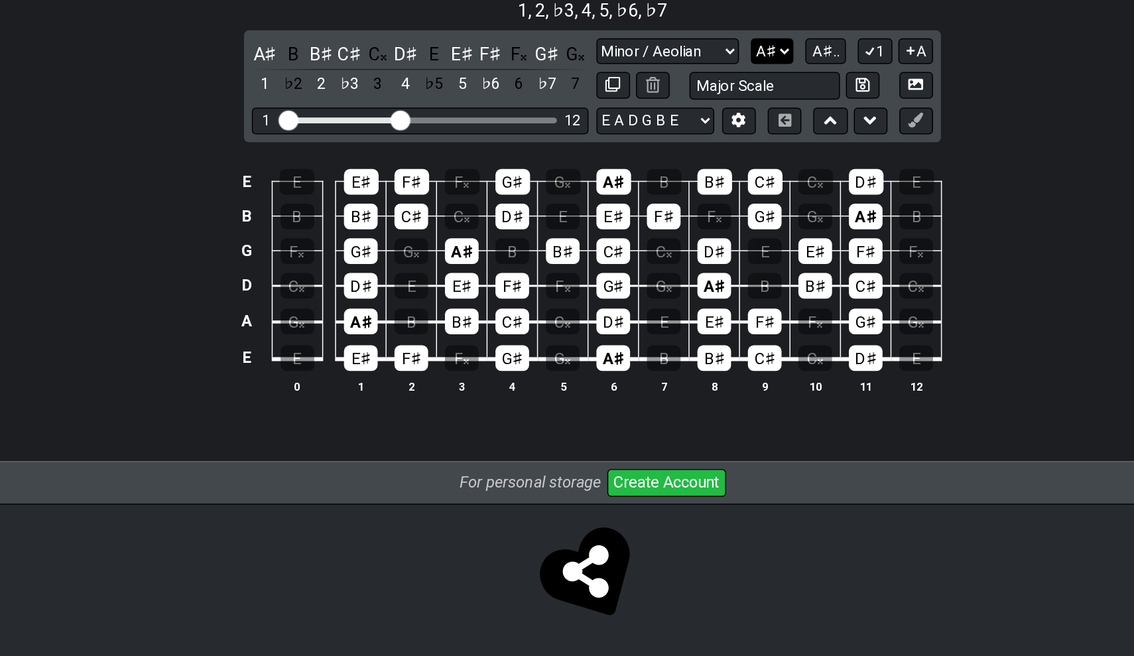
select select "A"
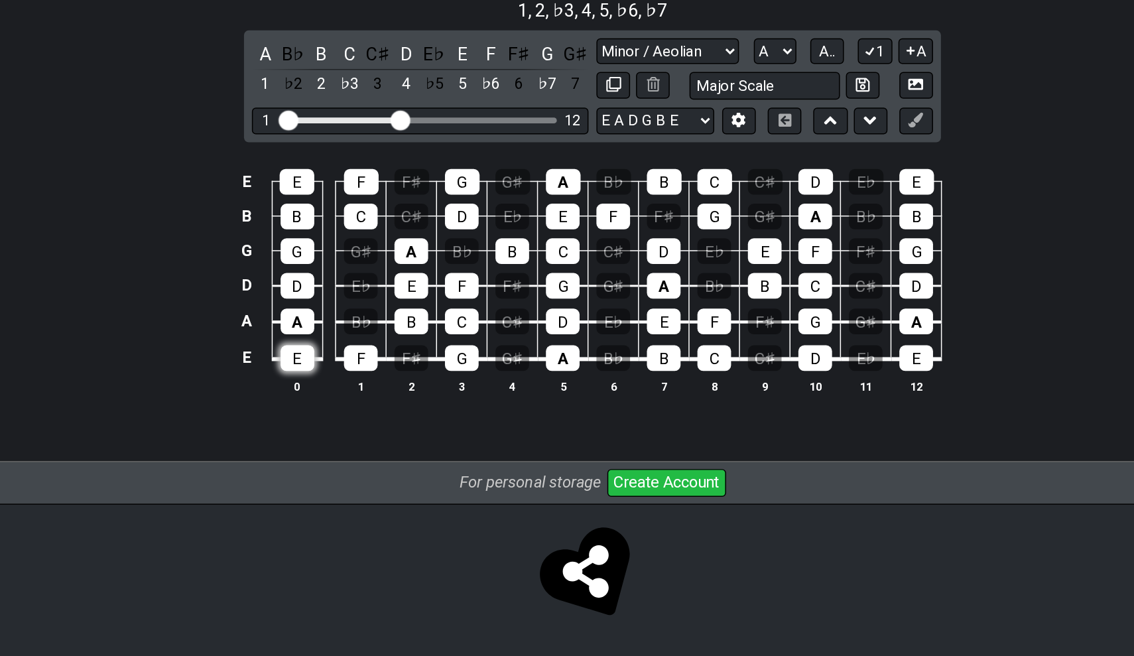
click at [358, 448] on div "E" at bounding box center [369, 456] width 23 height 17
click at [401, 353] on div "C" at bounding box center [412, 361] width 23 height 17
click at [395, 338] on td "C" at bounding box center [412, 349] width 34 height 23
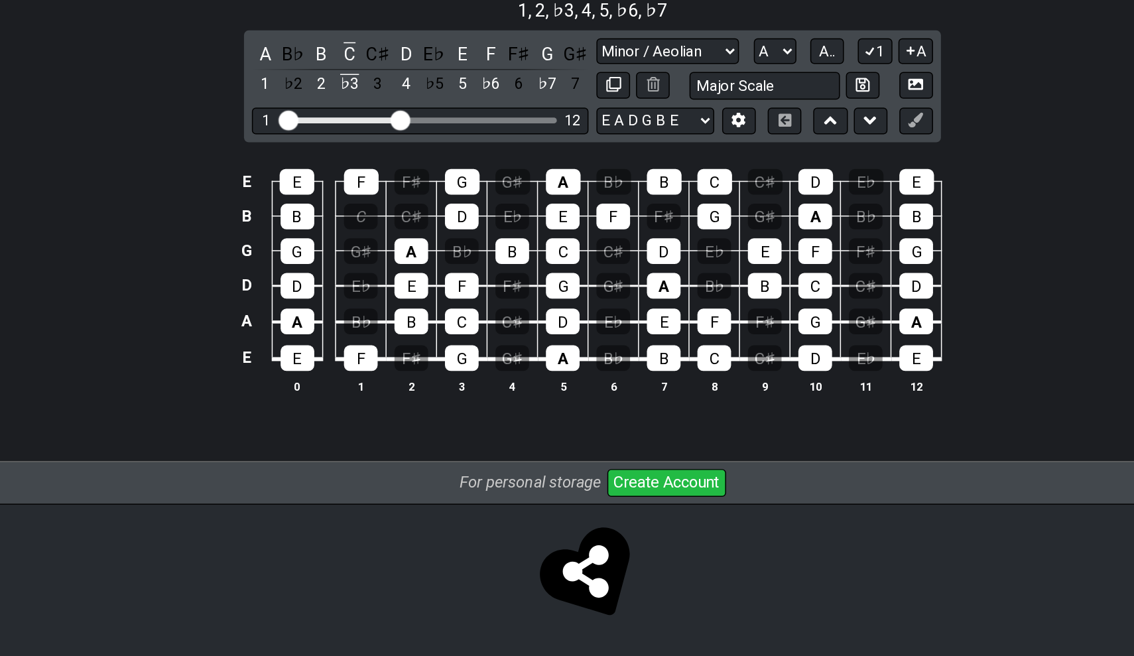
click at [395, 315] on td "F" at bounding box center [412, 326] width 34 height 23
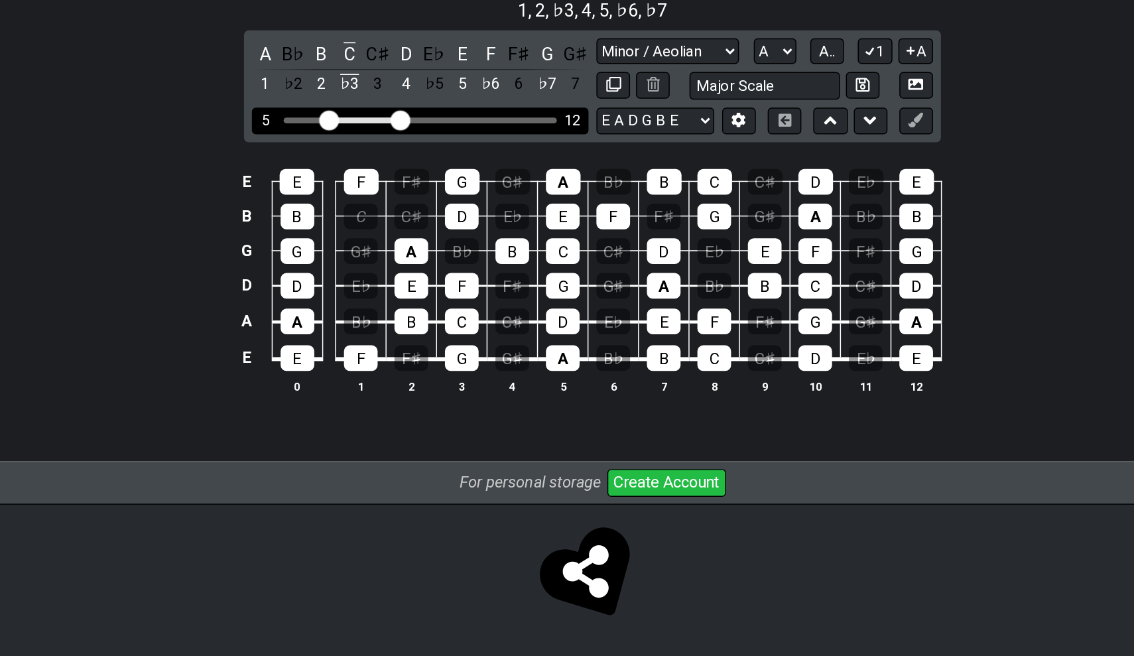
drag, startPoint x: 194, startPoint y: 78, endPoint x: 219, endPoint y: 78, distance: 24.5
click at [357, 296] on input "Visible fret range" at bounding box center [451, 296] width 188 height 0
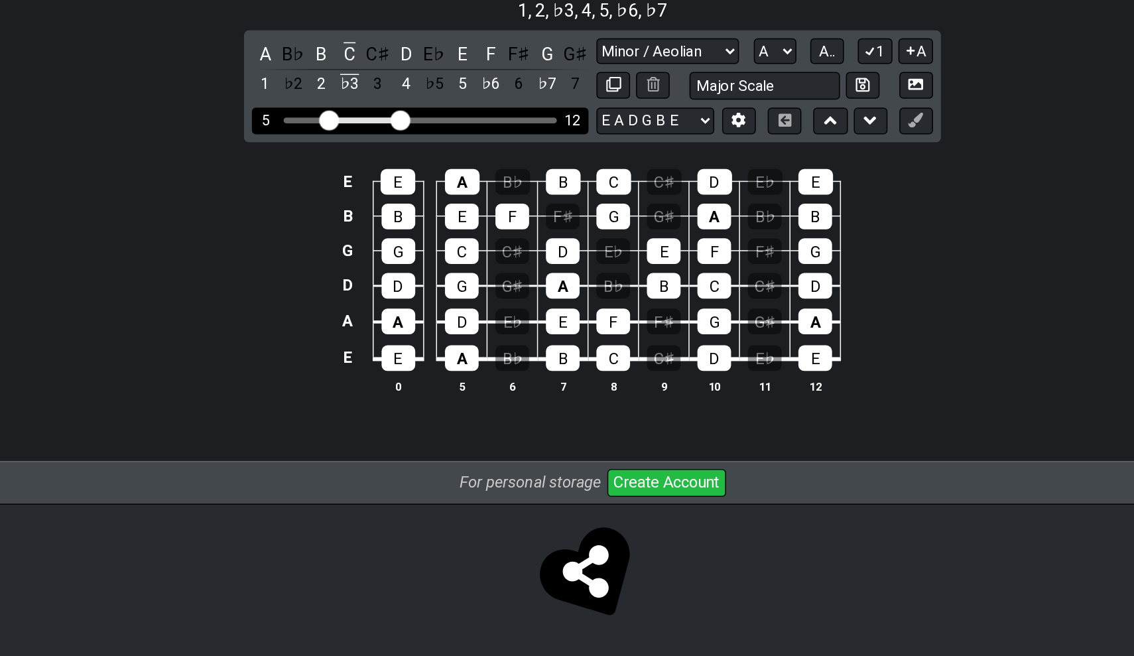
click at [357, 296] on input "Visible fret range" at bounding box center [451, 296] width 188 height 0
drag, startPoint x: 271, startPoint y: 79, endPoint x: 249, endPoint y: 78, distance: 21.9
click at [357, 296] on input "Visible fret range" at bounding box center [451, 296] width 188 height 0
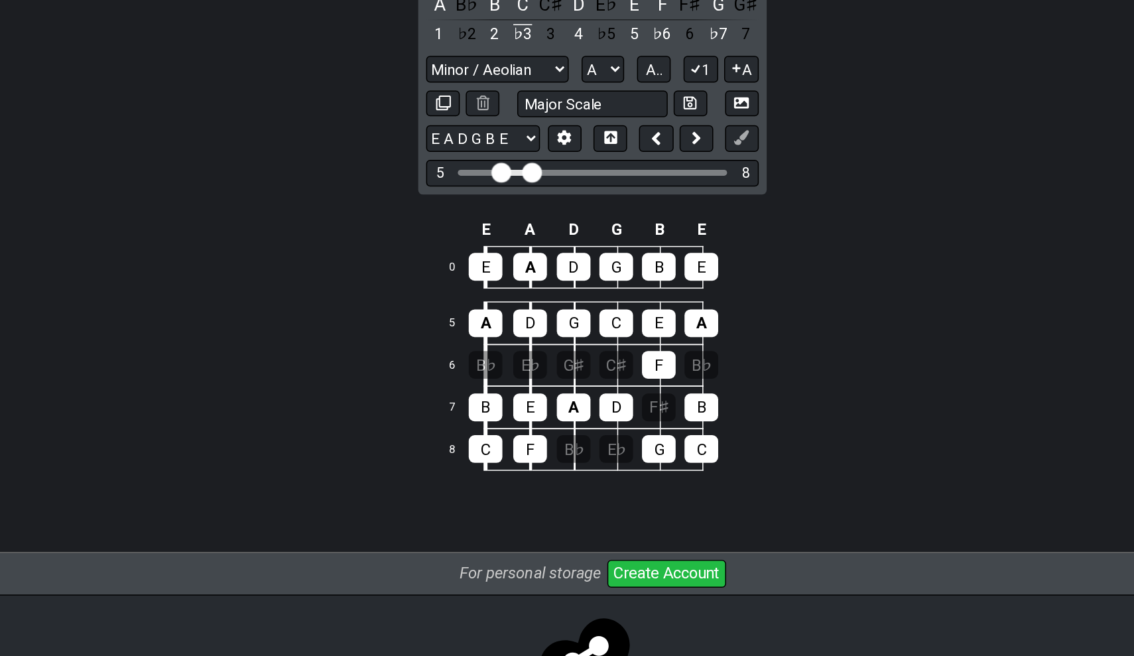
scroll to position [141, 0]
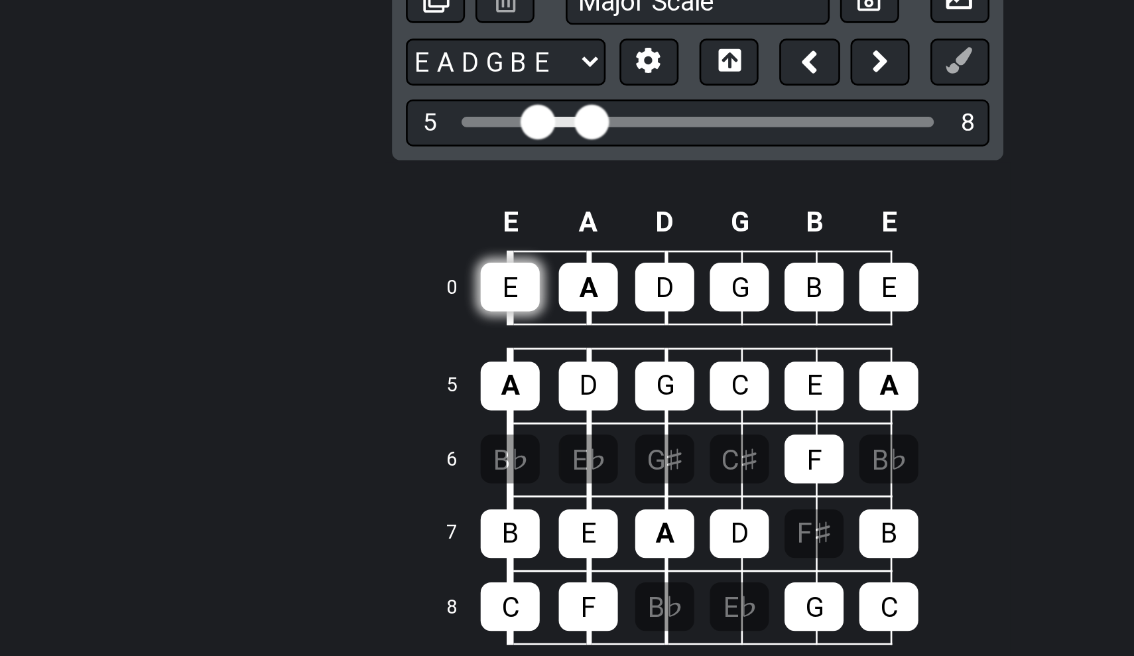
click at [484, 385] on div "E" at bounding box center [495, 394] width 23 height 19
click at [514, 385] on div "A" at bounding box center [525, 394] width 23 height 19
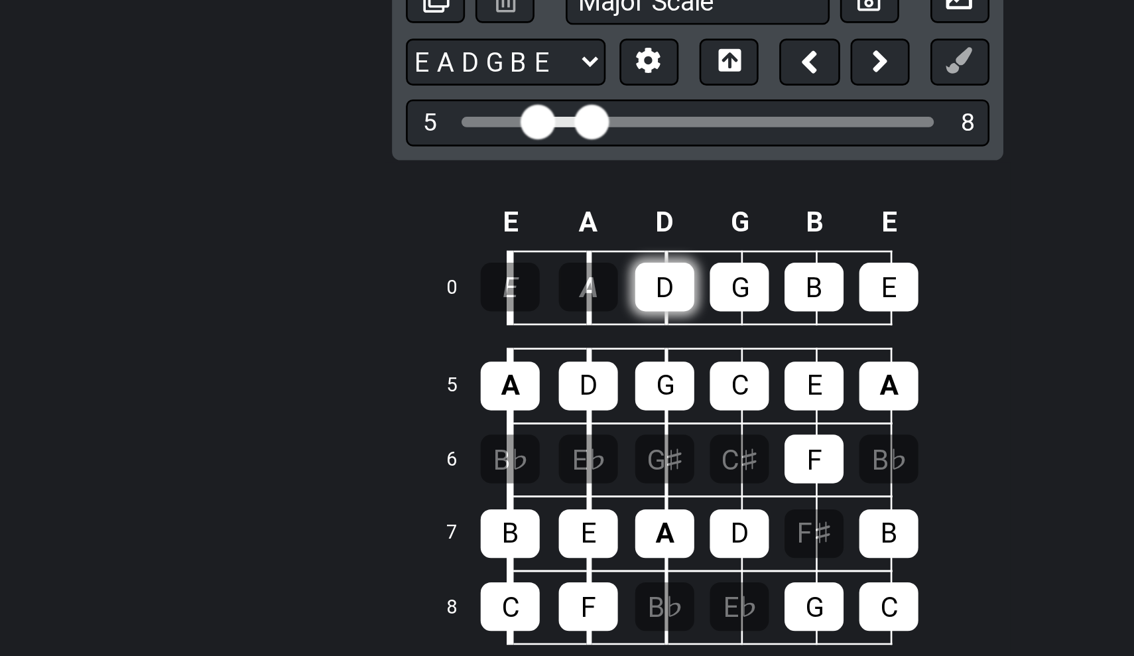
click at [543, 385] on div "D" at bounding box center [554, 394] width 23 height 19
click at [572, 385] on div "G" at bounding box center [583, 394] width 23 height 19
click at [584, 380] on td "G" at bounding box center [598, 394] width 29 height 29
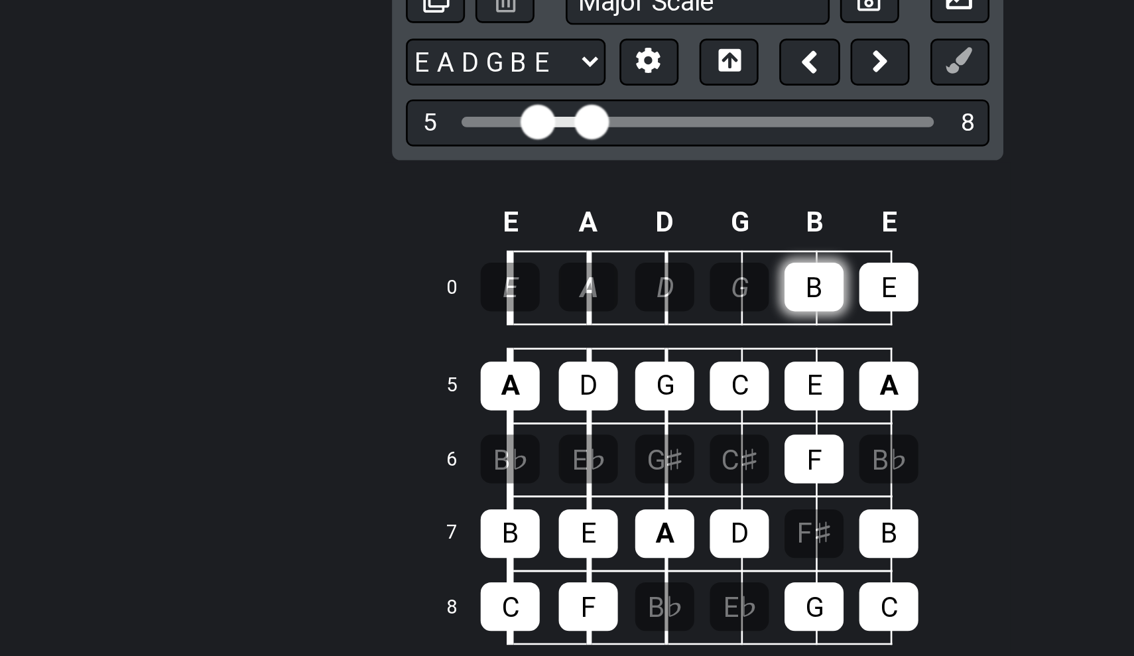
click at [600, 385] on div "B" at bounding box center [611, 394] width 23 height 19
click at [612, 380] on td "B" at bounding box center [626, 394] width 29 height 29
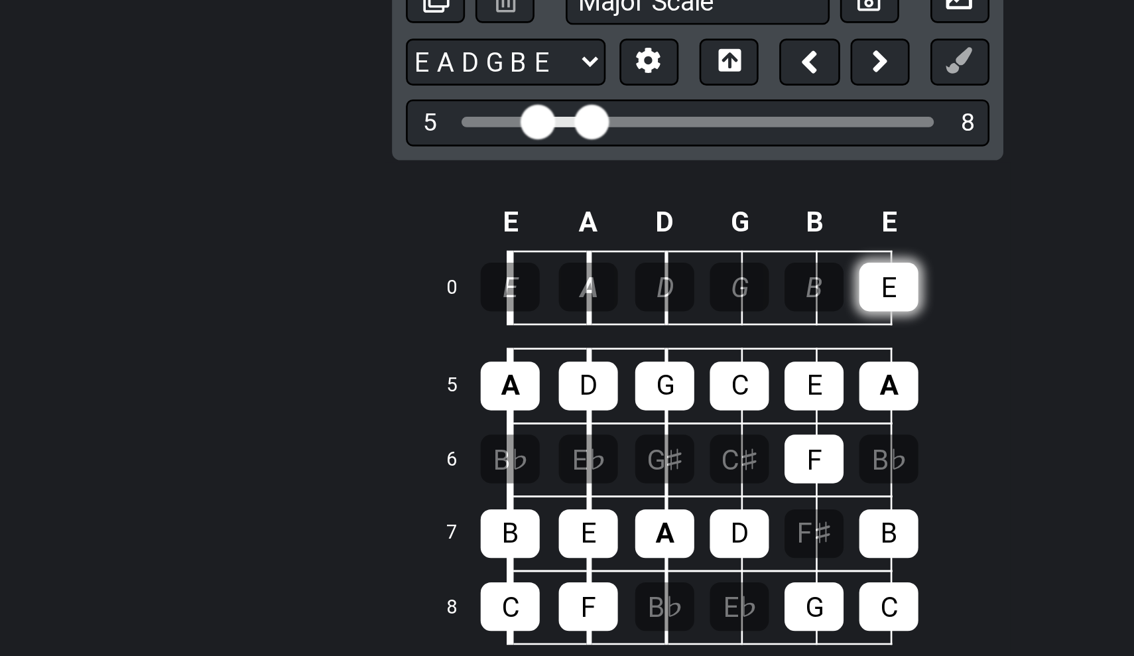
click at [629, 385] on div "E" at bounding box center [640, 394] width 23 height 19
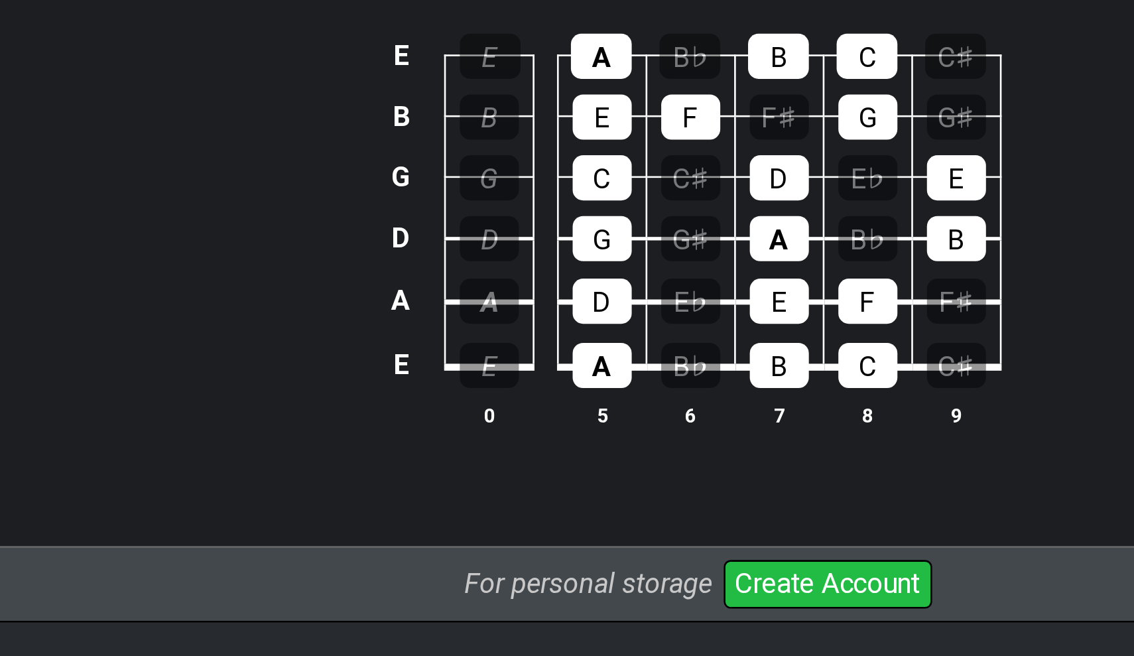
scroll to position [107, 0]
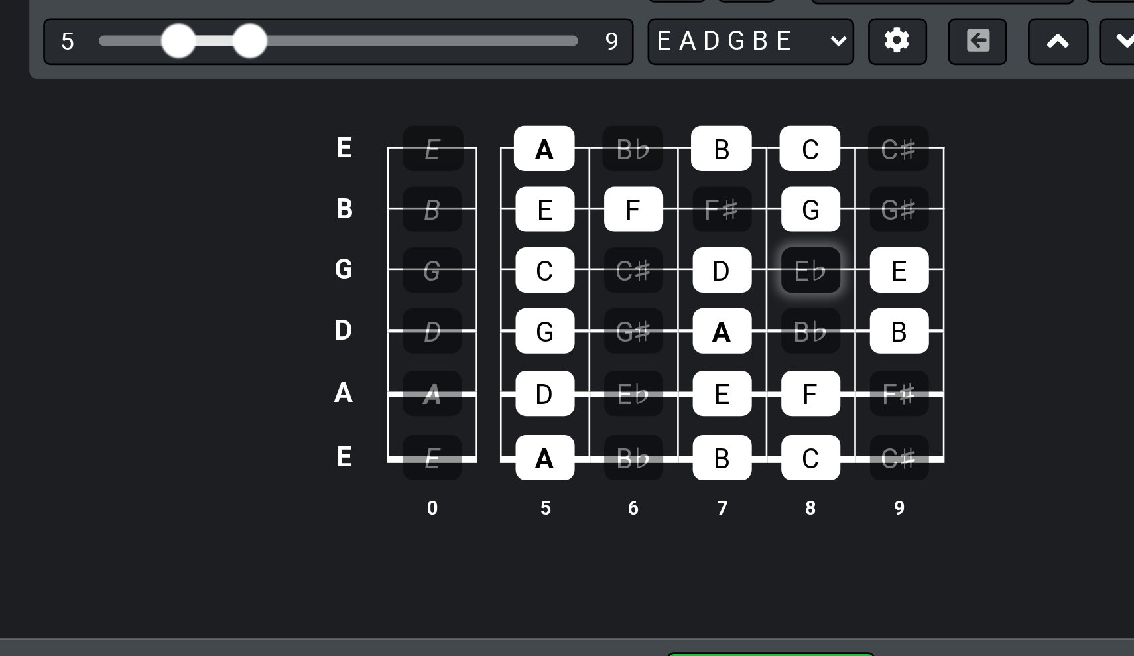
click at [621, 376] on div "E♭" at bounding box center [632, 384] width 23 height 17
click at [654, 376] on div "E" at bounding box center [665, 384] width 23 height 17
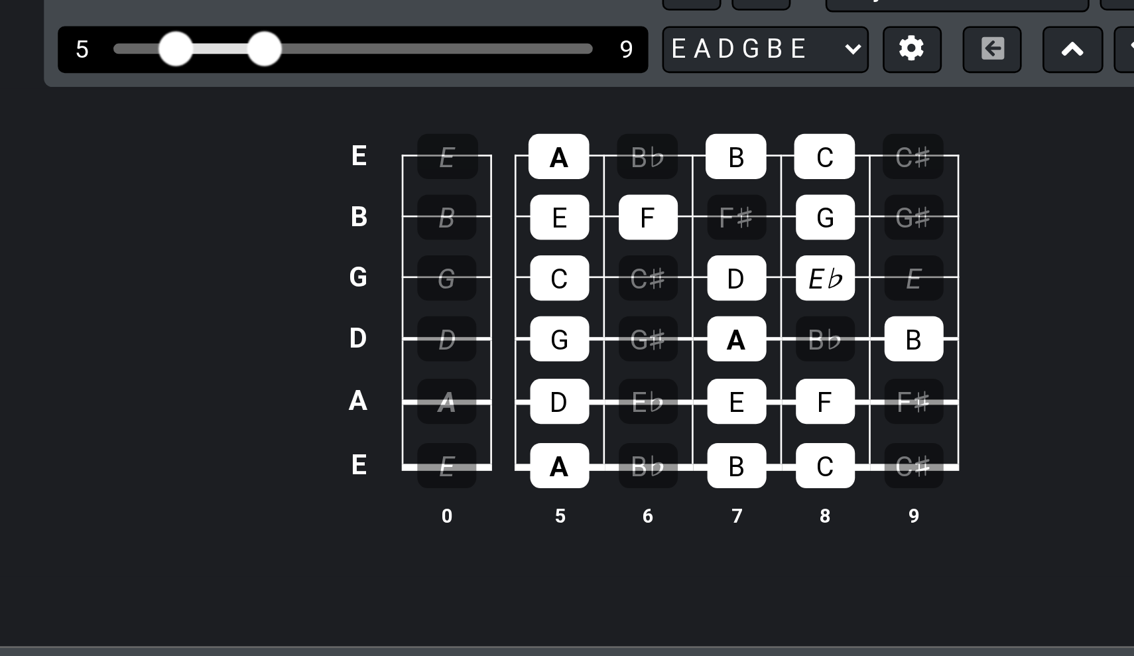
click at [357, 296] on input "Visible fret range" at bounding box center [451, 296] width 188 height 0
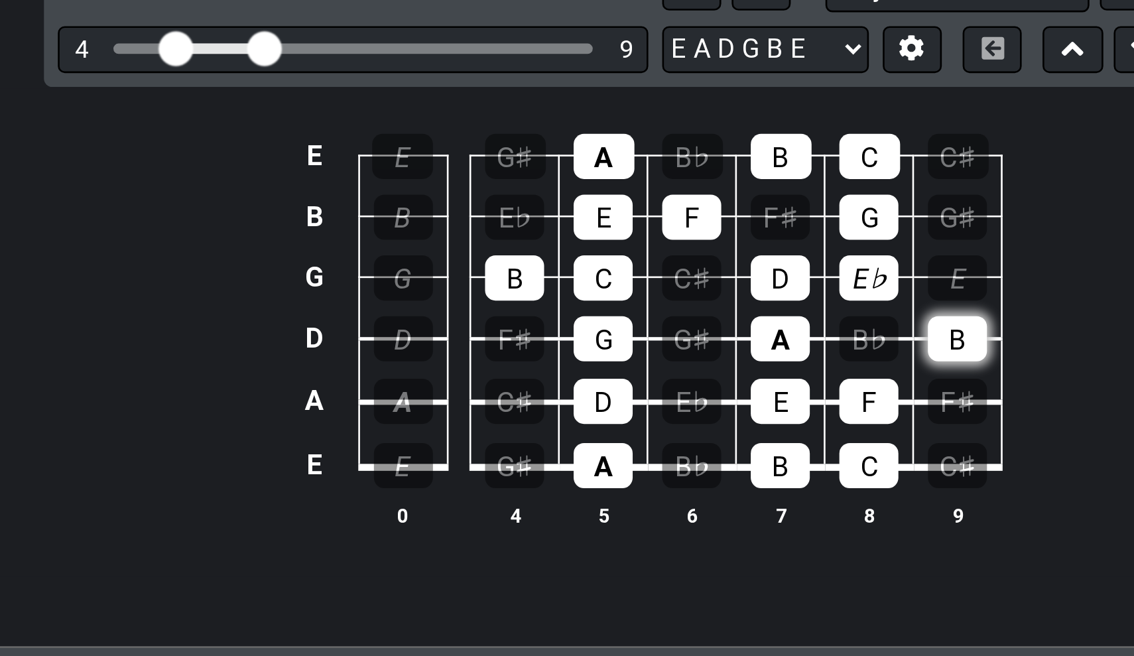
click at [671, 399] on div "B" at bounding box center [682, 407] width 23 height 17
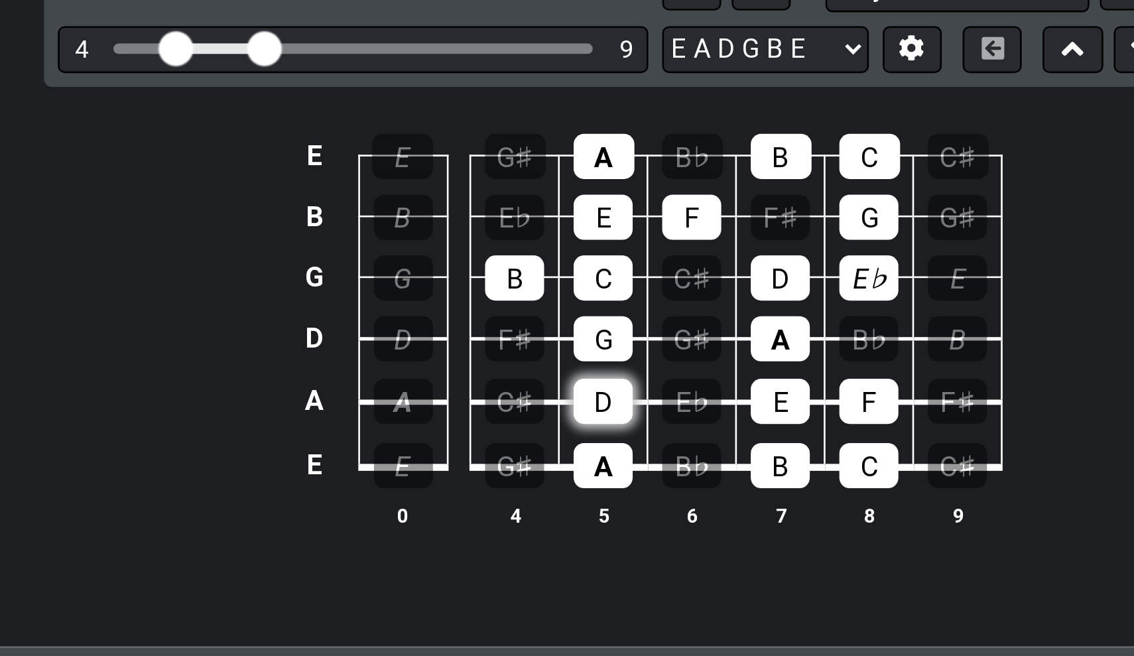
click at [536, 423] on div "D" at bounding box center [547, 431] width 23 height 17
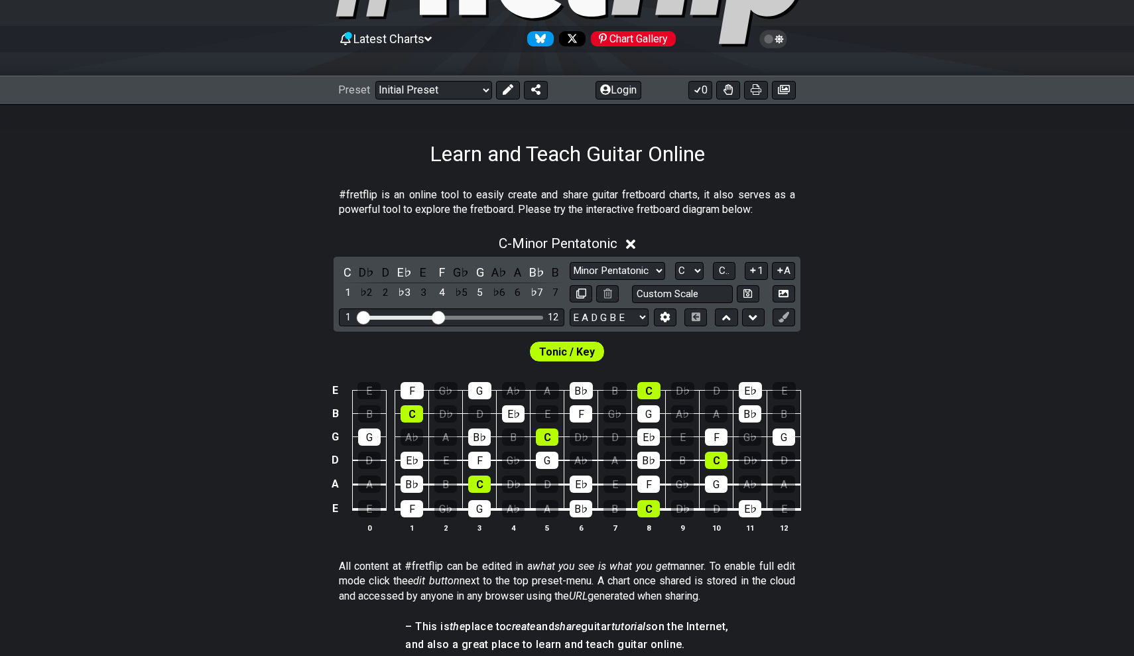
scroll to position [88, 0]
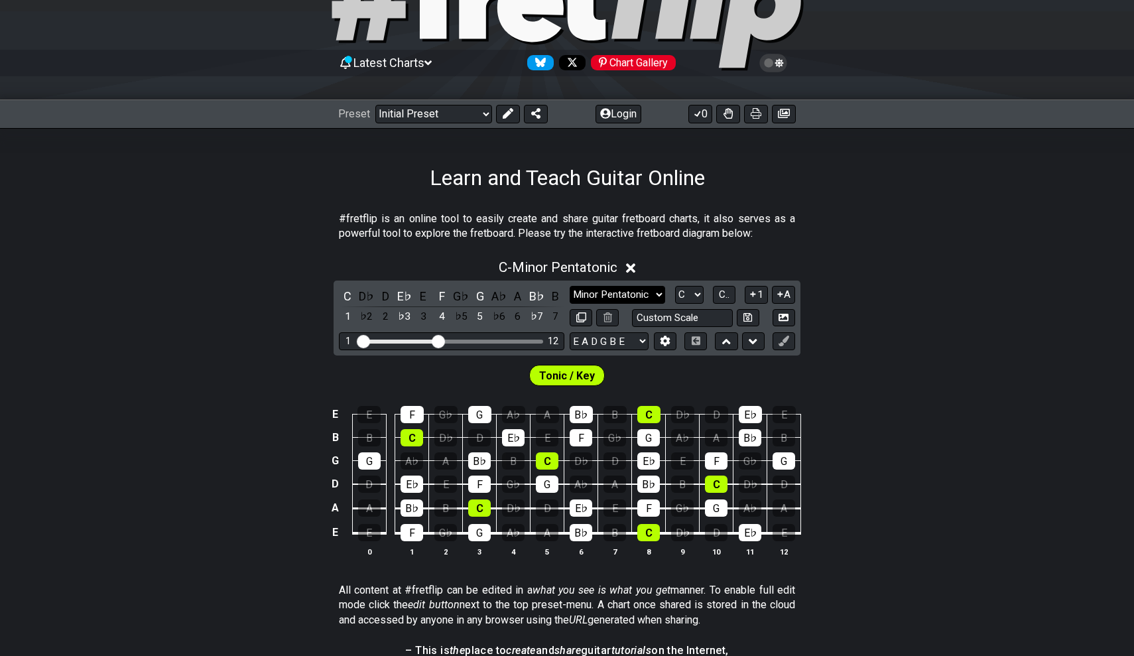
select select "Minor / Aeolian"
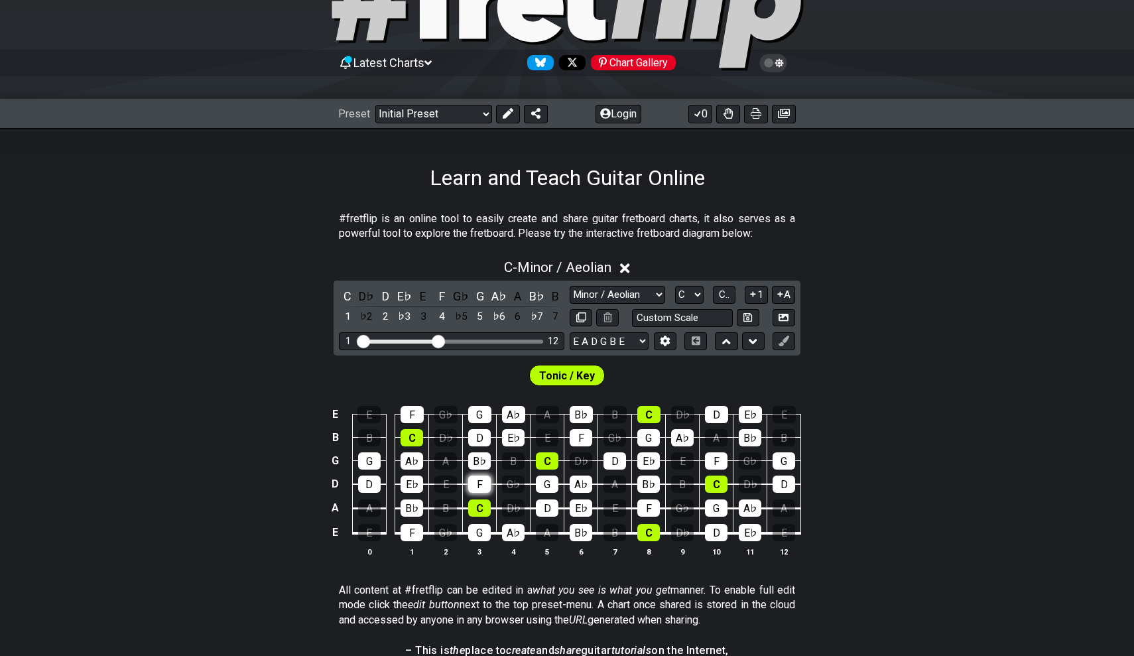
scroll to position [61, 0]
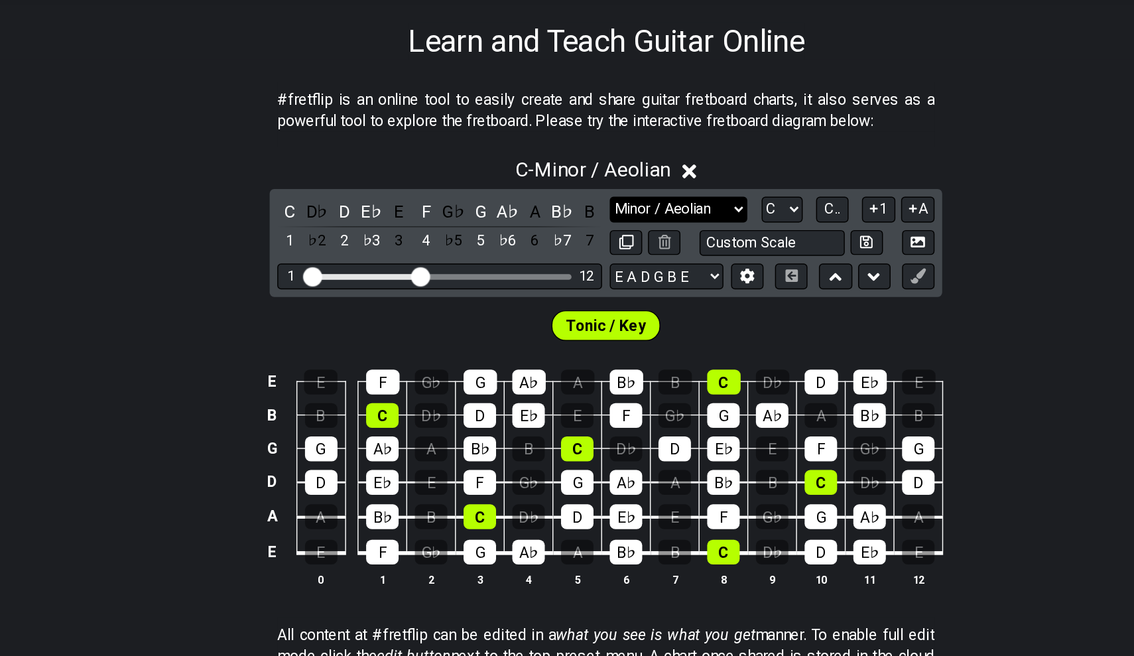
click at [570, 313] on select "Minor Pentatonic Click to edit Minor Pentatonic Major Pentatonic Minor Blues Ma…" at bounding box center [617, 322] width 95 height 18
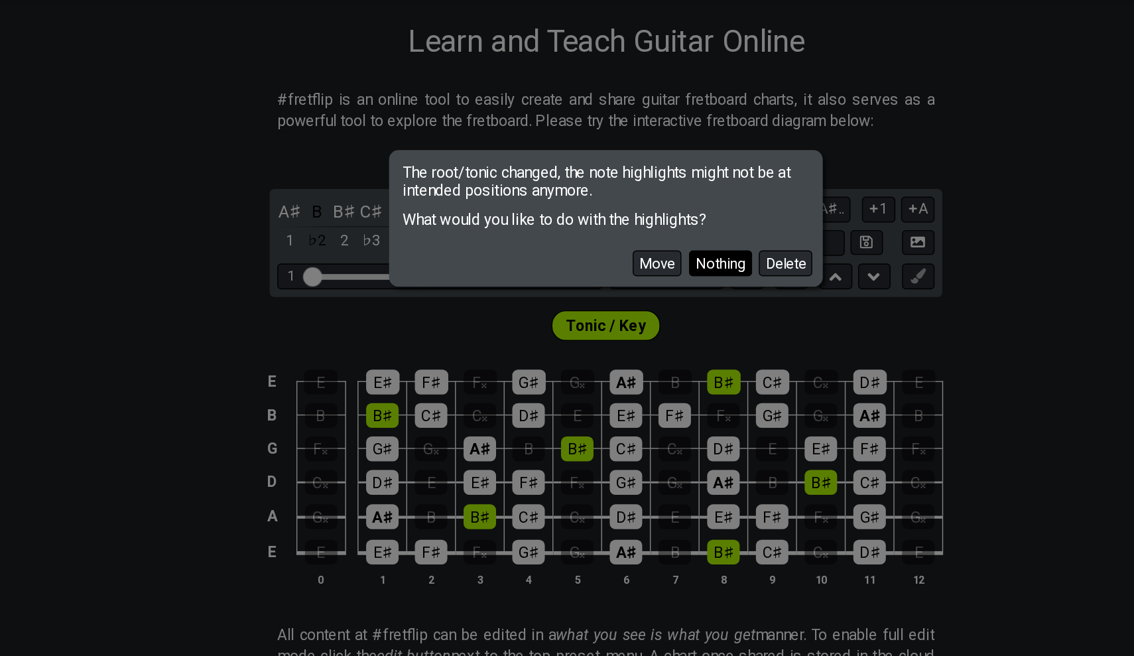
click at [625, 350] on button "Nothing" at bounding box center [647, 359] width 44 height 18
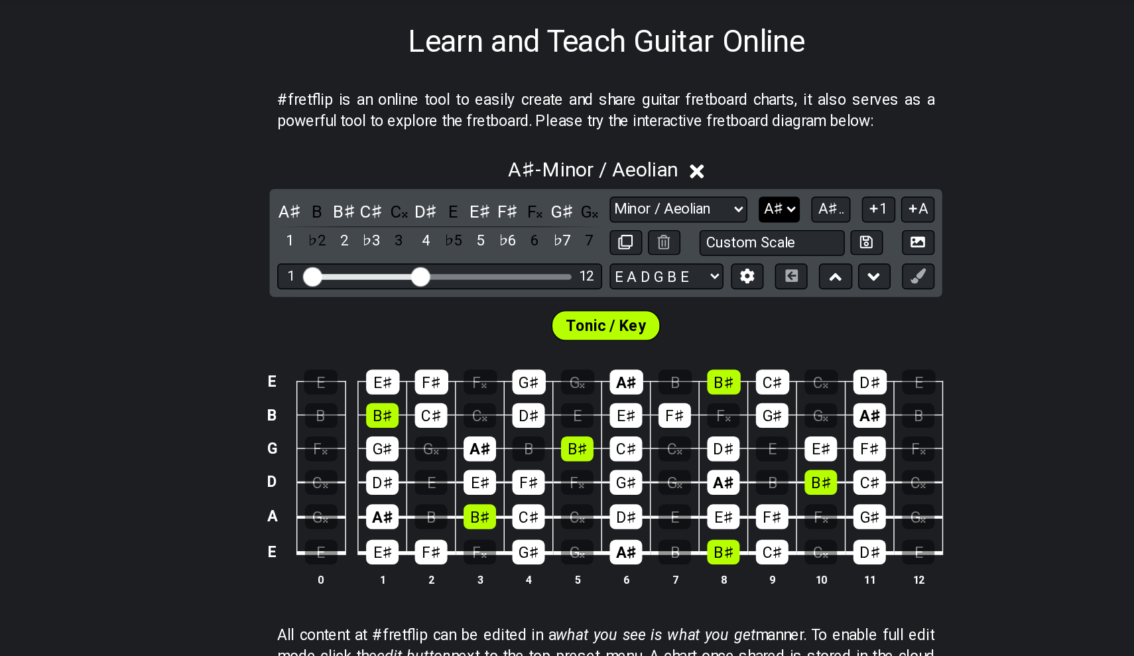
select select "A"
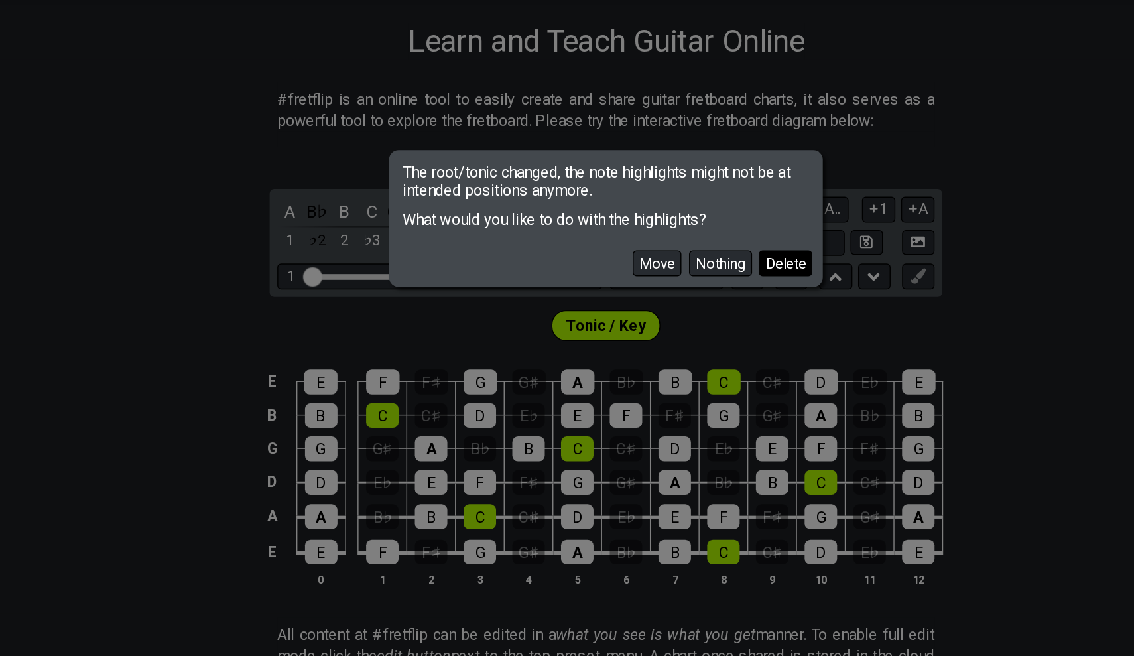
click at [673, 350] on button "Delete" at bounding box center [691, 359] width 37 height 18
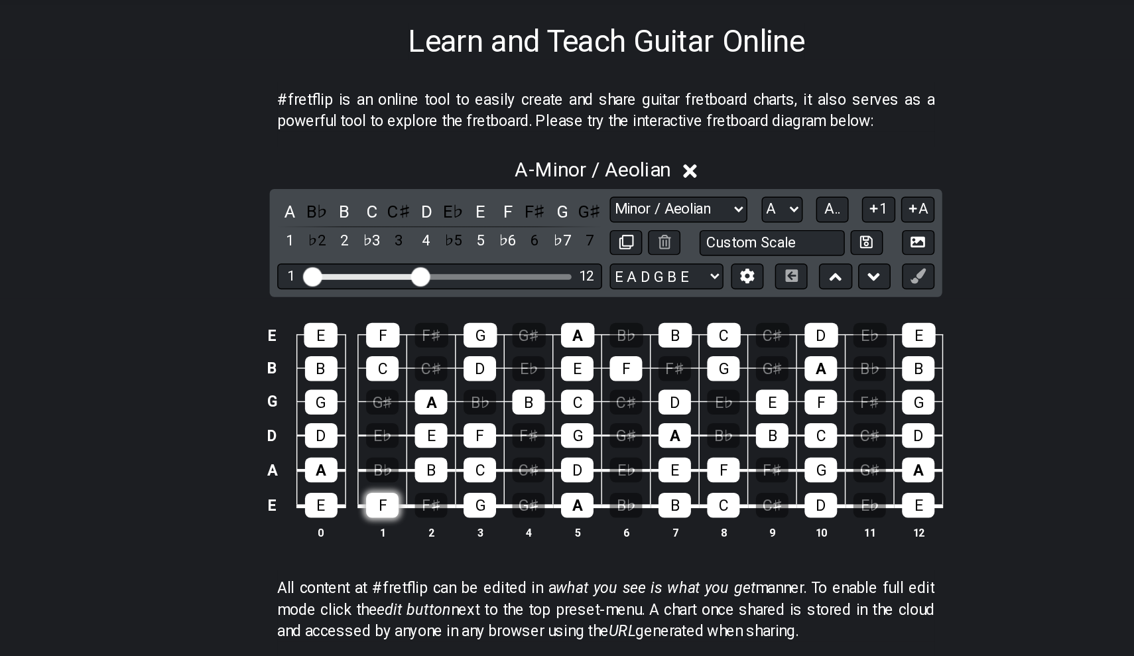
click at [401, 519] on div "F" at bounding box center [412, 527] width 23 height 17
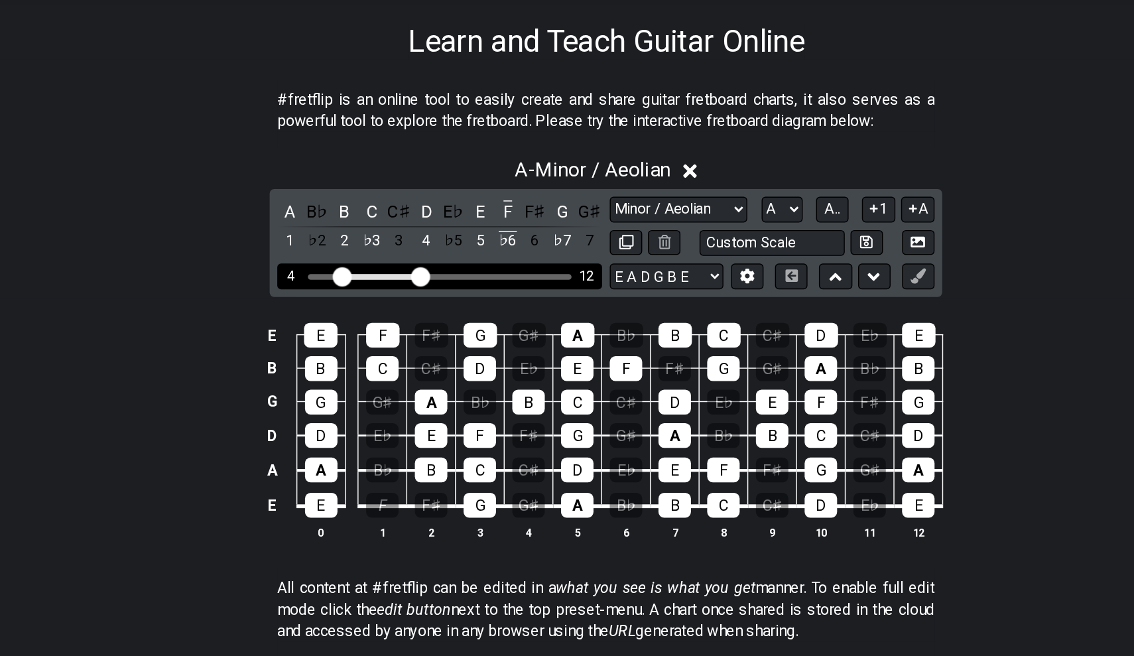
drag, startPoint x: 218, startPoint y: 189, endPoint x: 238, endPoint y: 196, distance: 21.0
click at [357, 367] on input "Visible fret range" at bounding box center [451, 367] width 188 height 0
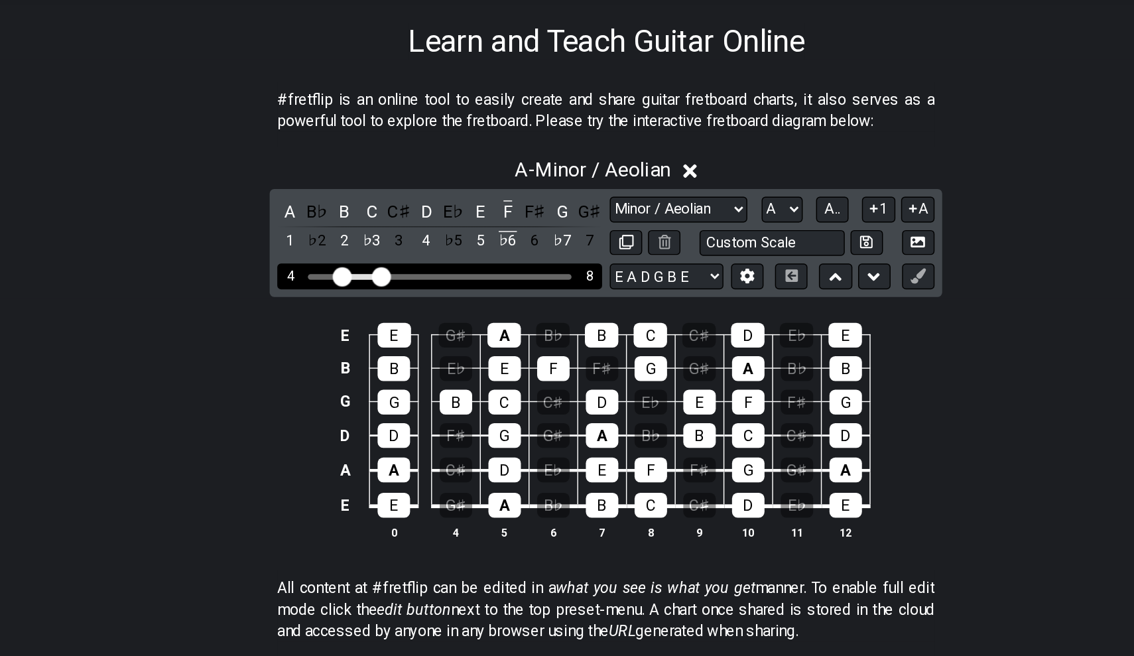
drag, startPoint x: 292, startPoint y: 190, endPoint x: 265, endPoint y: 188, distance: 27.3
click at [357, 367] on input "Visible fret range" at bounding box center [451, 367] width 188 height 0
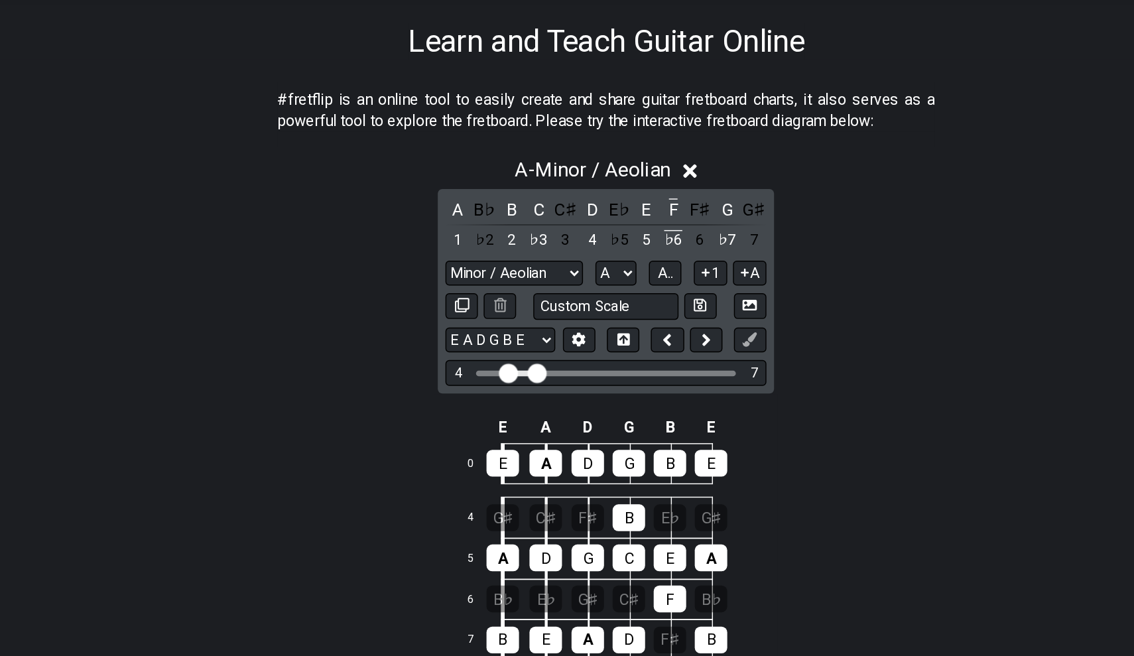
scroll to position [189, 0]
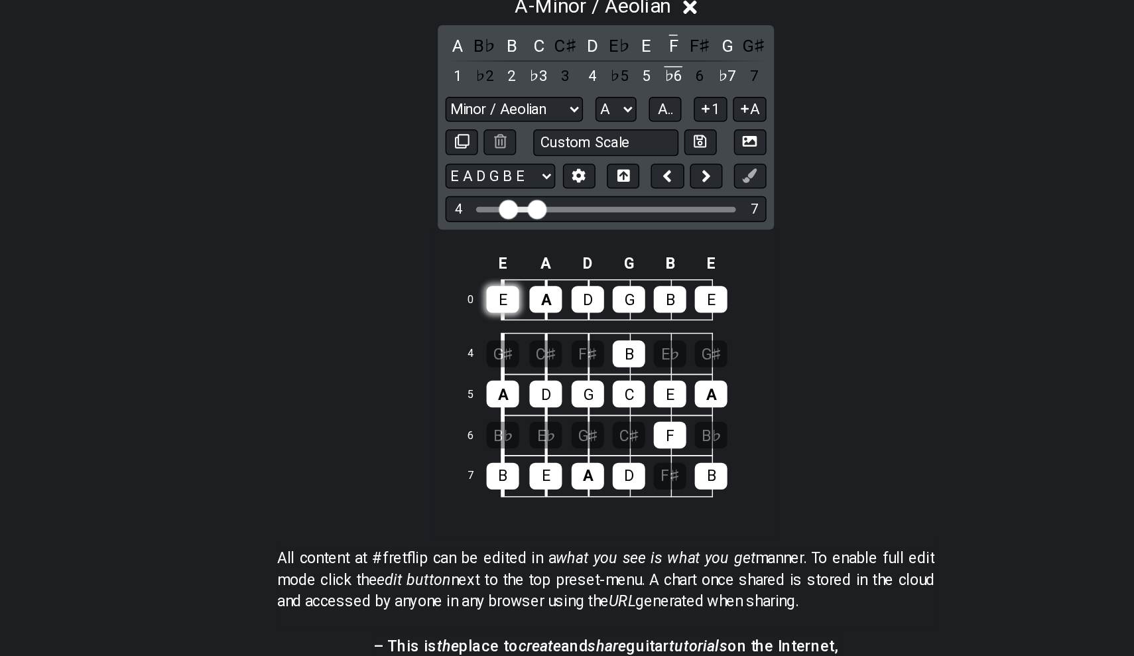
click at [484, 361] on div "E" at bounding box center [495, 370] width 23 height 19
click at [514, 361] on div "A" at bounding box center [525, 370] width 23 height 19
click at [543, 361] on div "D" at bounding box center [554, 370] width 23 height 19
click at [572, 361] on div "G" at bounding box center [583, 370] width 23 height 19
click at [600, 361] on div "B" at bounding box center [611, 370] width 23 height 19
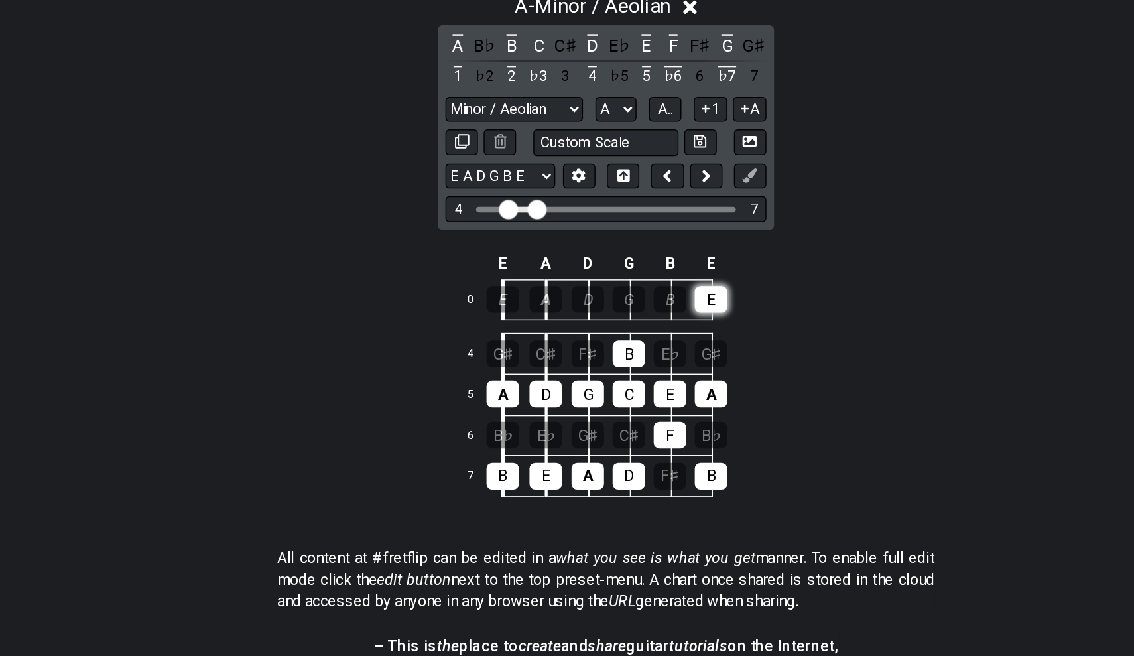
click at [629, 361] on div "E" at bounding box center [640, 370] width 23 height 19
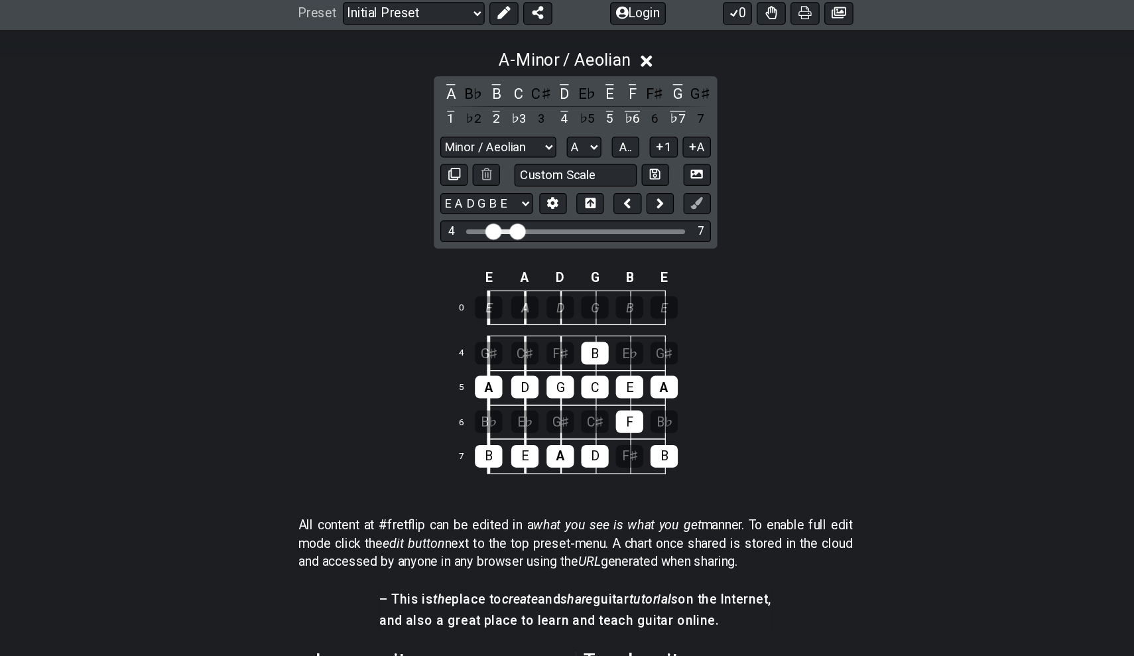
scroll to position [235, 0]
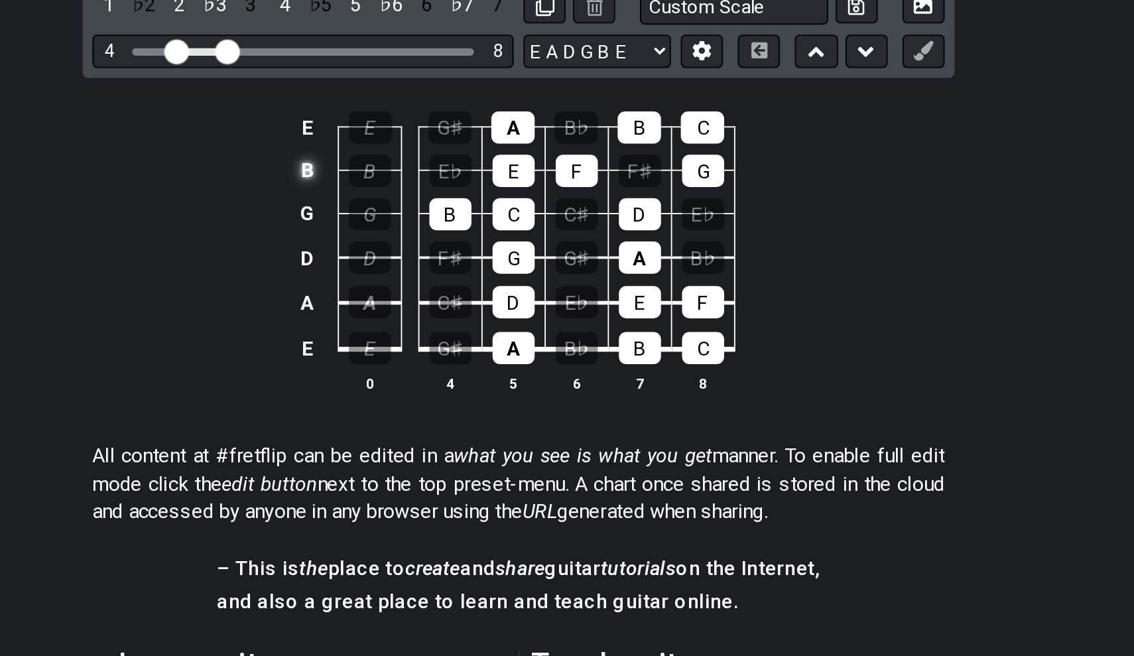
click at [446, 247] on td "B" at bounding box center [454, 258] width 16 height 23
click at [446, 247] on td "x" at bounding box center [454, 258] width 16 height 23
click at [446, 247] on td "o" at bounding box center [454, 258] width 16 height 23
click at [446, 247] on td at bounding box center [454, 258] width 16 height 23
click at [620, 227] on div "B" at bounding box center [631, 235] width 23 height 17
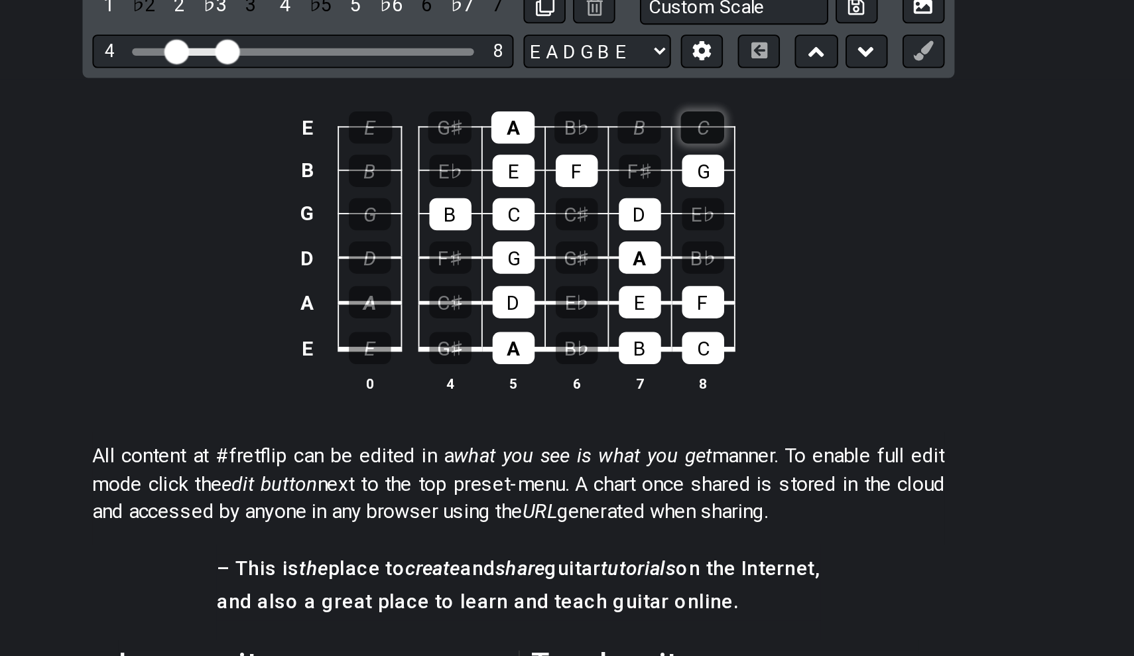
click at [654, 227] on div "C" at bounding box center [665, 235] width 23 height 17
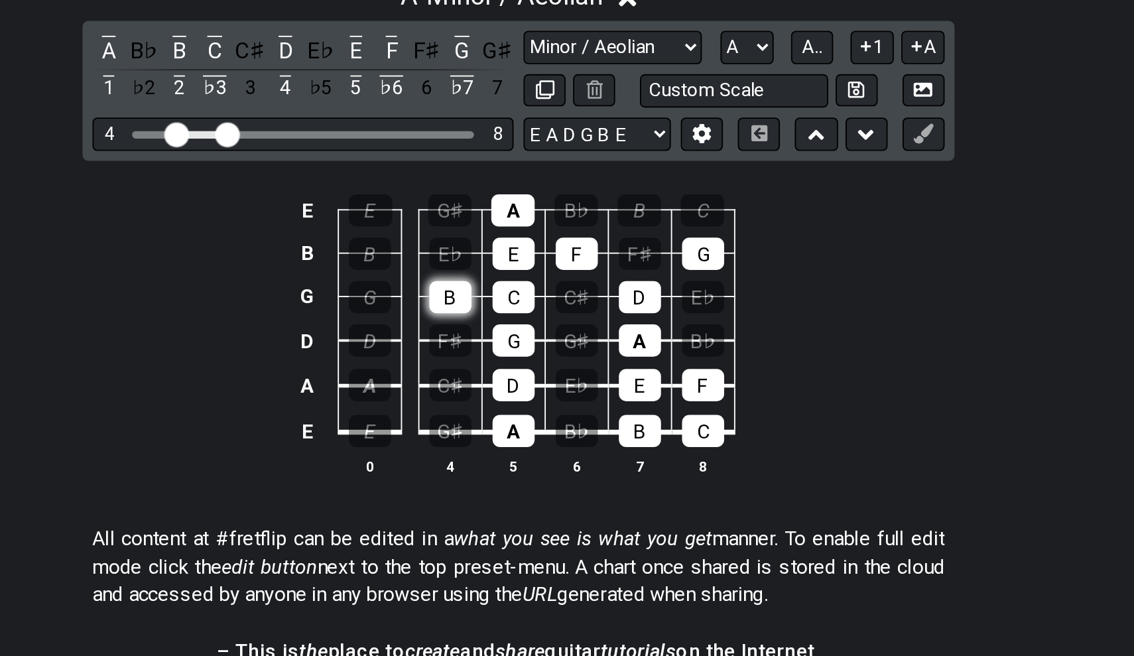
click at [519, 273] on div "B" at bounding box center [530, 281] width 23 height 17
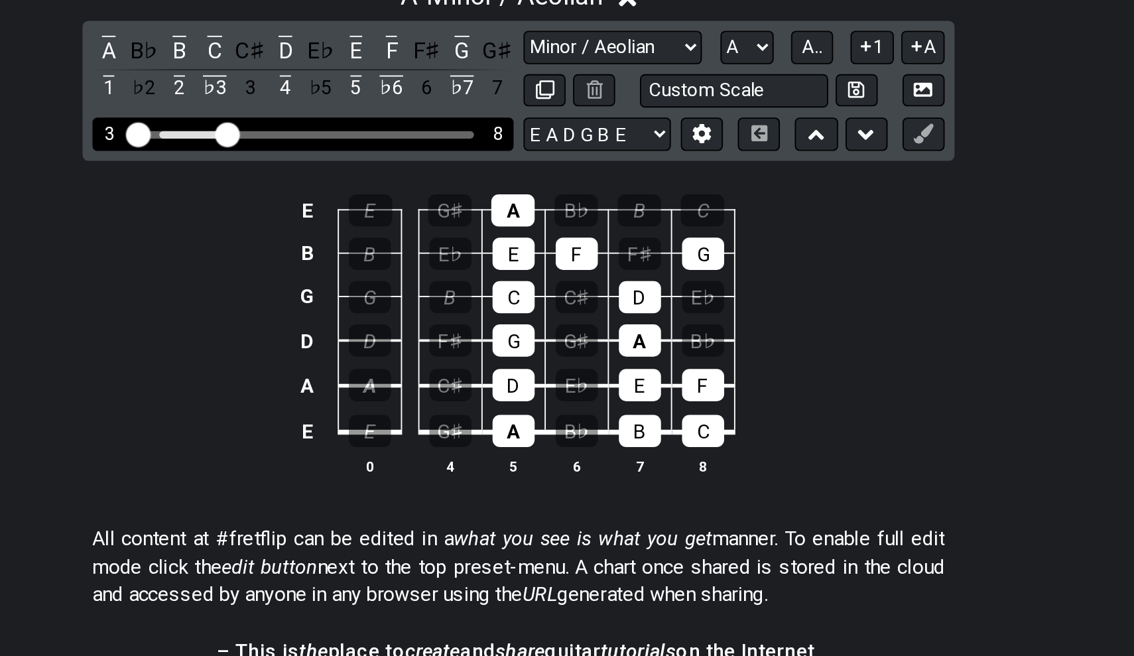
drag, startPoint x: 90, startPoint y: 72, endPoint x: 62, endPoint y: 73, distance: 27.9
click at [339, 186] on div "3 8" at bounding box center [451, 195] width 225 height 18
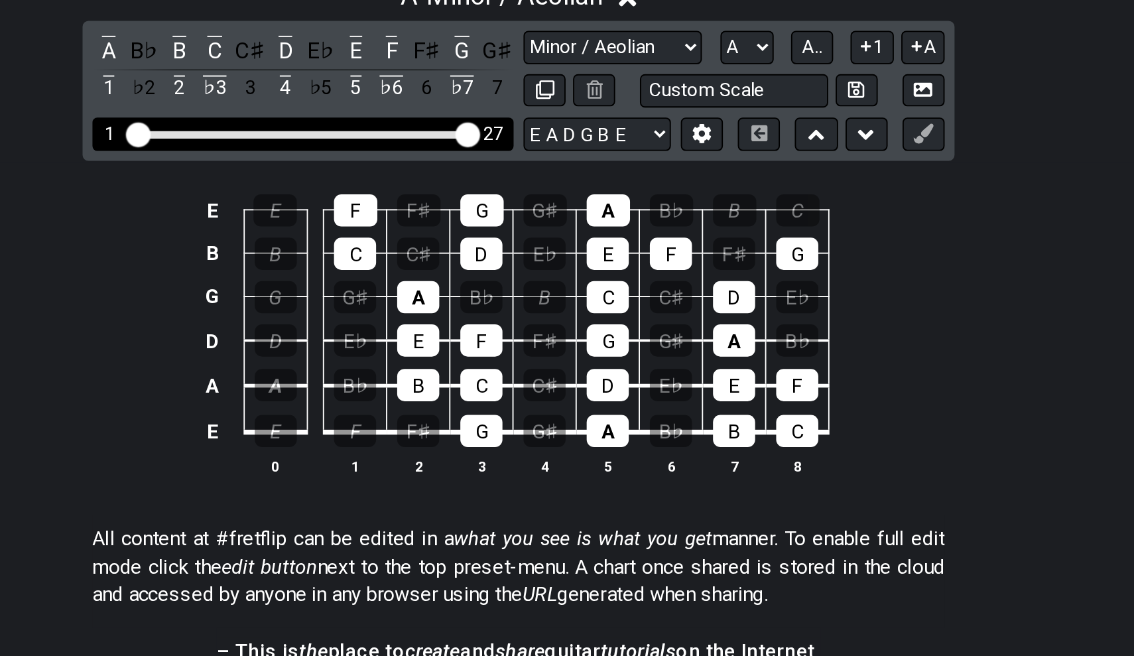
drag, startPoint x: 119, startPoint y: 68, endPoint x: 268, endPoint y: 66, distance: 149.2
click at [339, 186] on div "1 27" at bounding box center [451, 195] width 225 height 18
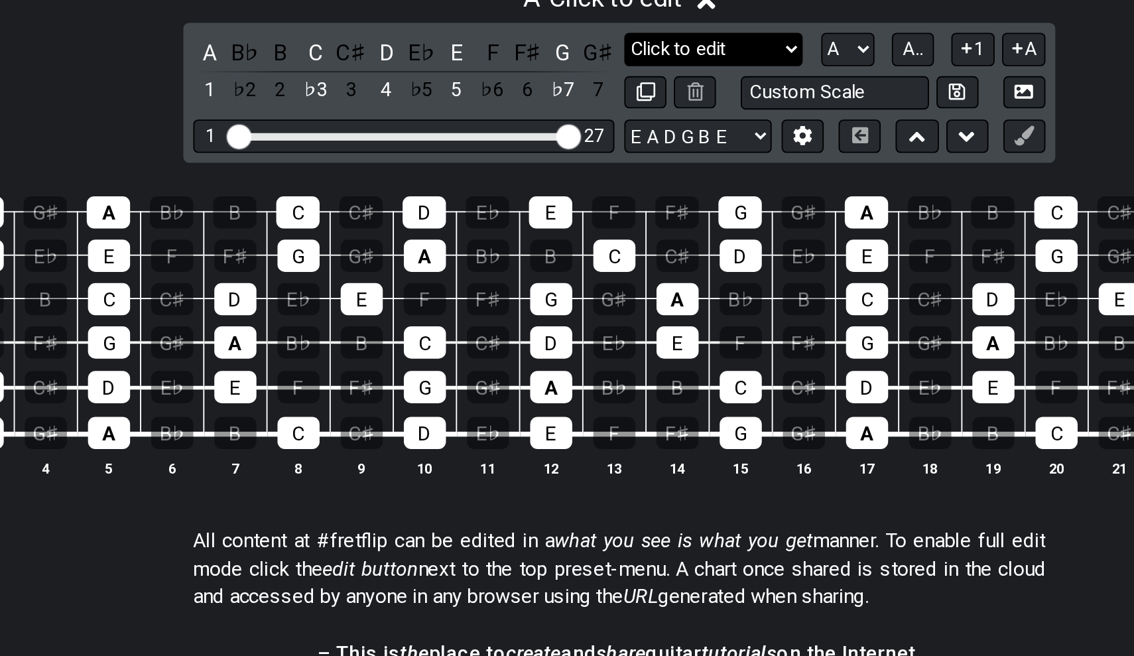
select select "Minor"
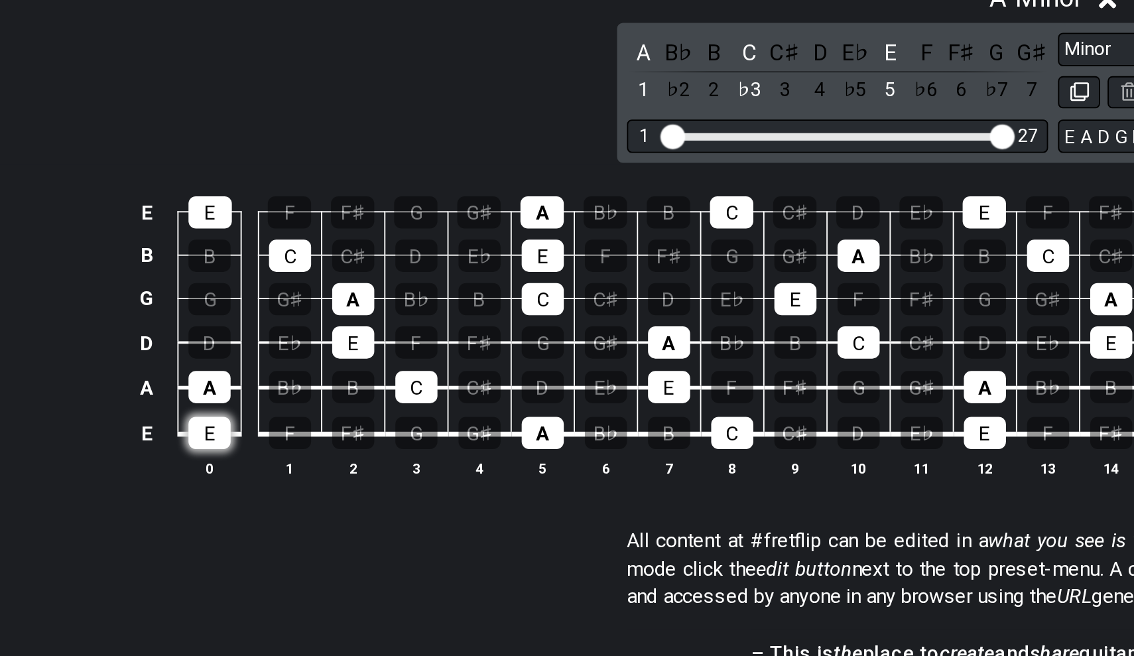
click at [111, 345] on div "E" at bounding box center [115, 353] width 23 height 17
click at [114, 320] on div "A" at bounding box center [115, 328] width 23 height 17
click at [111, 345] on div "E" at bounding box center [115, 353] width 23 height 17
click at [117, 227] on div "E" at bounding box center [115, 235] width 23 height 17
click at [115, 227] on div "E" at bounding box center [115, 235] width 23 height 17
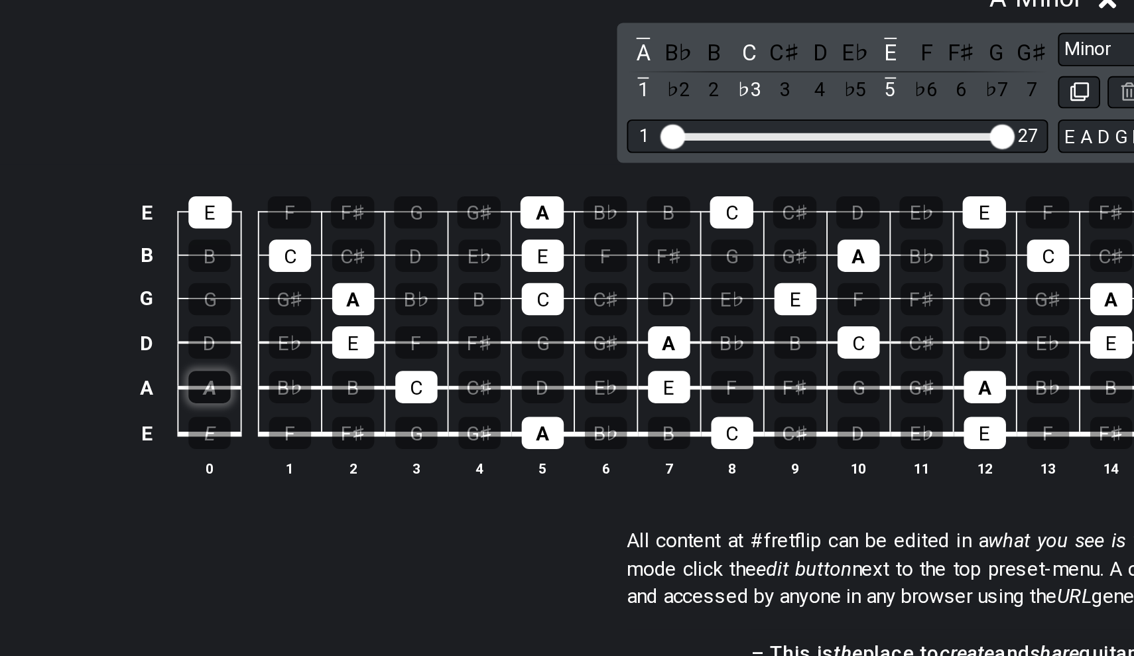
click at [109, 320] on div "A" at bounding box center [115, 328] width 23 height 17
click at [112, 296] on div "D" at bounding box center [115, 304] width 23 height 17
click at [113, 273] on div "G" at bounding box center [115, 281] width 23 height 17
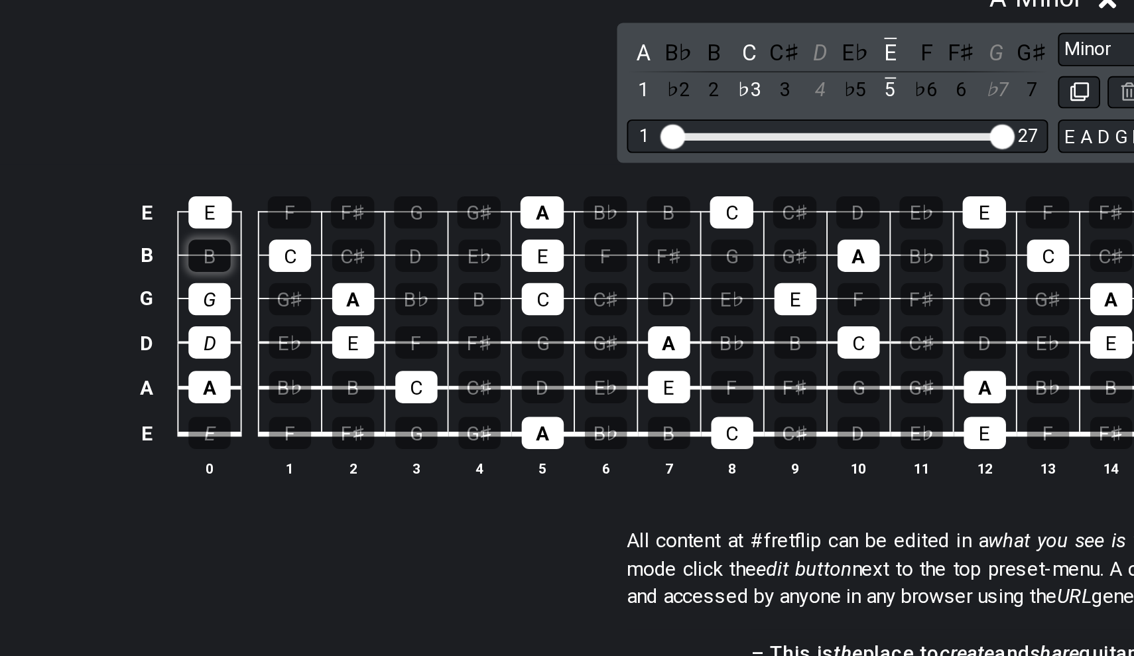
click at [114, 250] on div "B" at bounding box center [115, 258] width 23 height 17
click at [110, 330] on td "E" at bounding box center [116, 342] width 34 height 25
click at [110, 345] on div "E" at bounding box center [115, 353] width 23 height 17
